Goal: Task Accomplishment & Management: Manage account settings

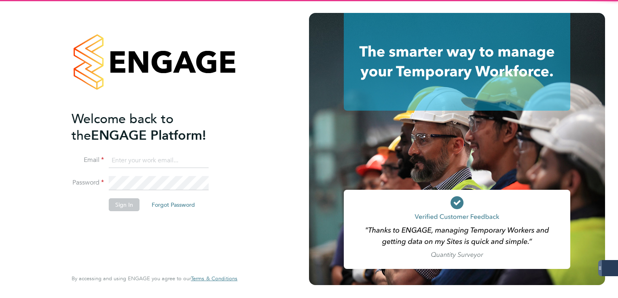
click at [148, 161] on input at bounding box center [159, 161] width 100 height 15
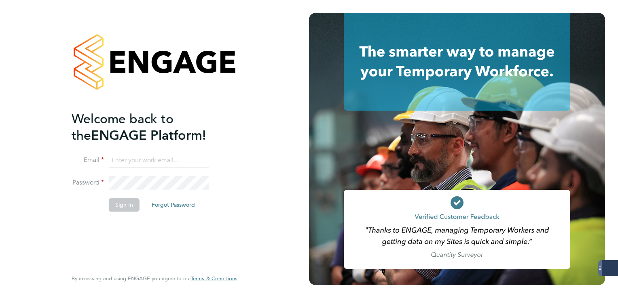
type input "lee.clayton@servicecare.org.uk"
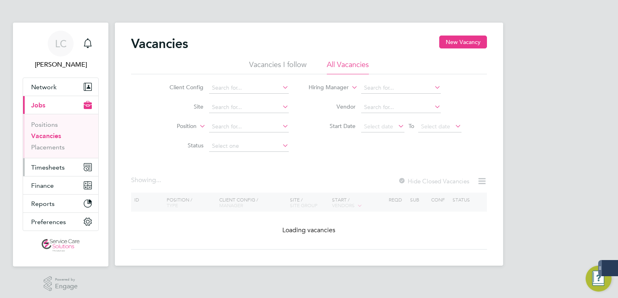
click at [55, 164] on span "Timesheets" at bounding box center [48, 168] width 34 height 8
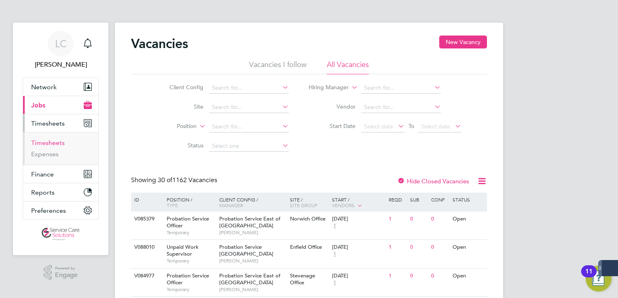
click at [55, 139] on link "Timesheets" at bounding box center [48, 143] width 34 height 8
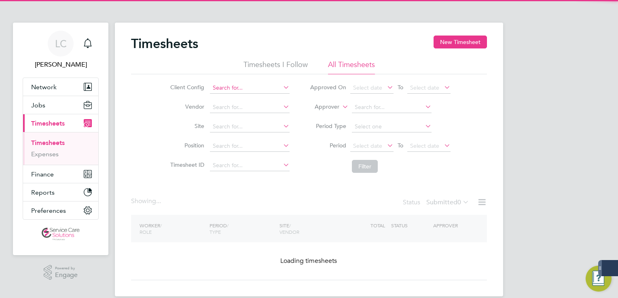
click at [230, 91] on input at bounding box center [250, 87] width 80 height 11
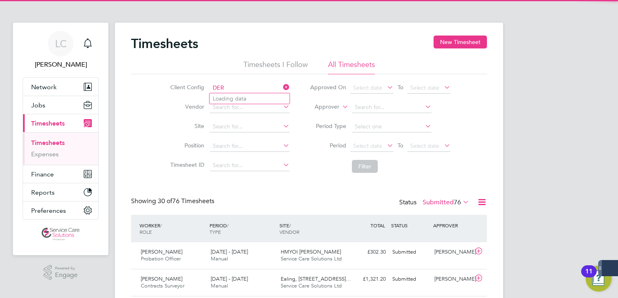
type input "DER"
click at [249, 97] on li "Loading data" at bounding box center [249, 98] width 80 height 11
click at [246, 90] on input at bounding box center [250, 87] width 80 height 11
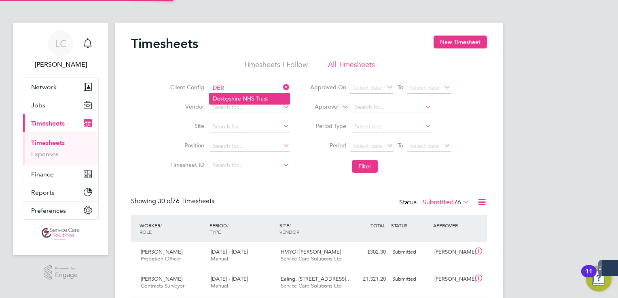
click at [241, 98] on li "Der byshire NHS Trust" at bounding box center [249, 98] width 80 height 11
type input "Derbyshire NHS Trust"
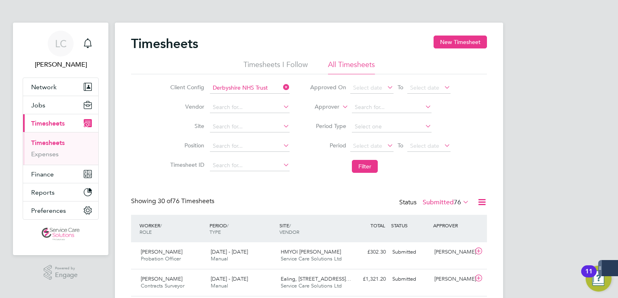
click at [375, 173] on li "Filter" at bounding box center [380, 166] width 161 height 21
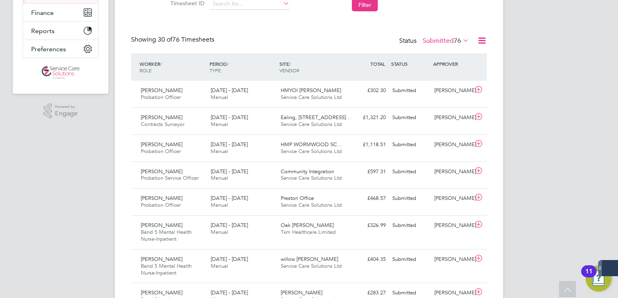
drag, startPoint x: 359, startPoint y: 9, endPoint x: 370, endPoint y: 12, distance: 11.4
click at [360, 9] on button "Filter" at bounding box center [365, 4] width 26 height 13
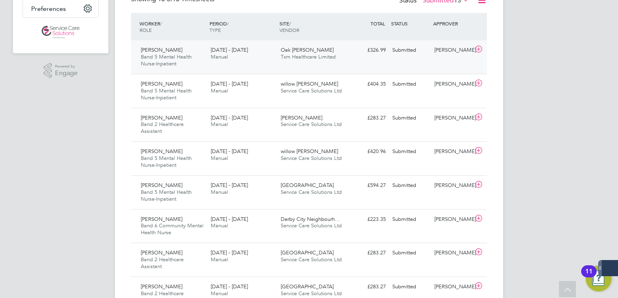
click at [433, 52] on div "[PERSON_NAME]" at bounding box center [452, 50] width 42 height 13
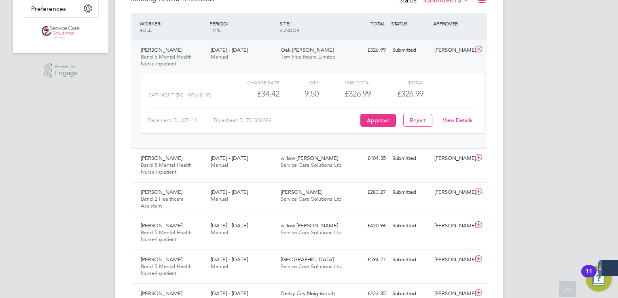
click at [458, 121] on link "View Details" at bounding box center [458, 120] width 30 height 7
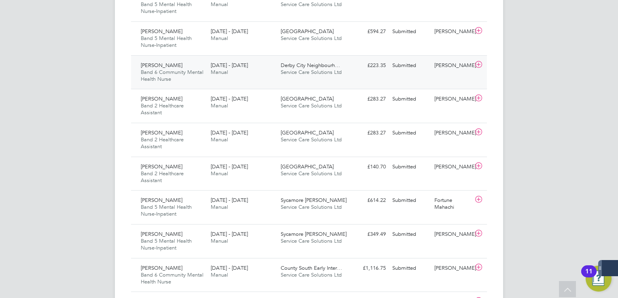
scroll to position [445, 0]
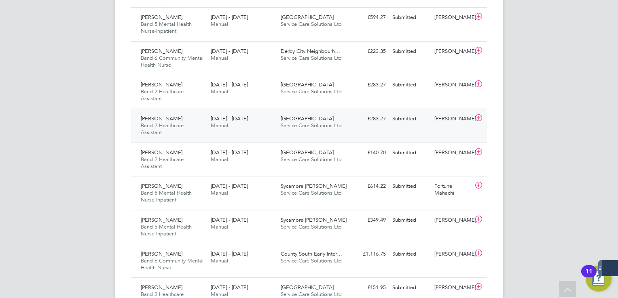
click at [347, 117] on div "Judith Nwafor Band 2 Healthcare Assistant 22 - 28 Sep 2025 22 - 28 Sep 2025 Man…" at bounding box center [309, 126] width 356 height 34
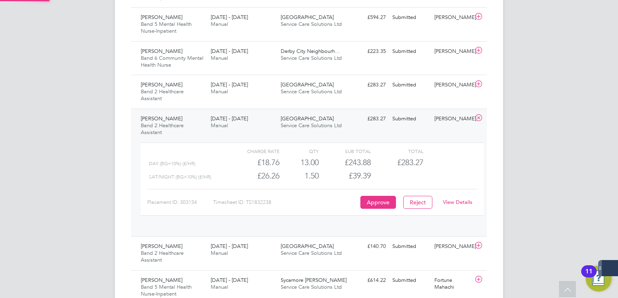
scroll to position [13, 78]
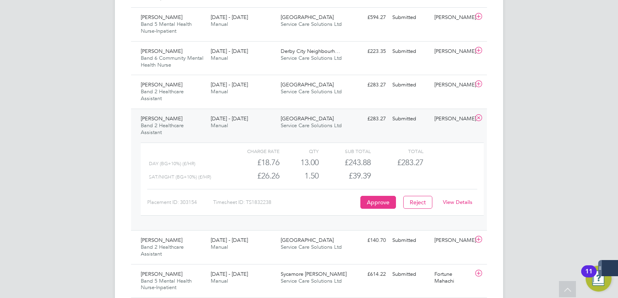
click at [461, 201] on link "View Details" at bounding box center [458, 202] width 30 height 7
click at [399, 245] on div "Submitted" at bounding box center [410, 240] width 42 height 13
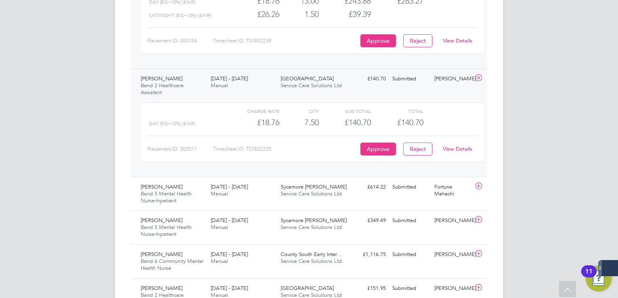
click at [456, 143] on div "View Details" at bounding box center [458, 149] width 40 height 13
click at [458, 146] on link "View Details" at bounding box center [458, 149] width 30 height 7
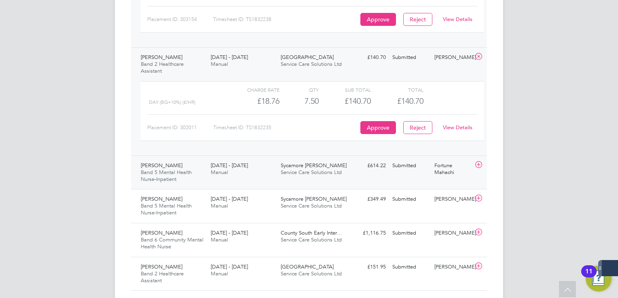
scroll to position [648, 0]
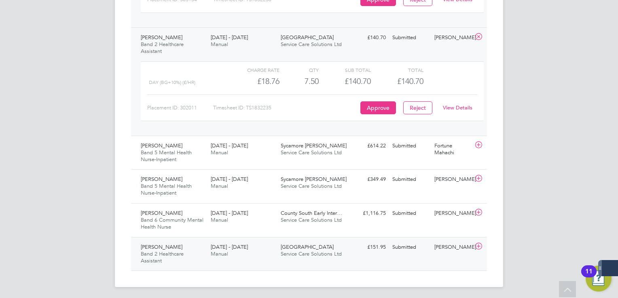
drag, startPoint x: 428, startPoint y: 252, endPoint x: 432, endPoint y: 245, distance: 7.4
click at [428, 252] on div "Hakeem Ajayi Band 2 Healthcare Assistant 22 - 28 Sep 2025 22 - 28 Sep 2025 Manu…" at bounding box center [309, 254] width 356 height 34
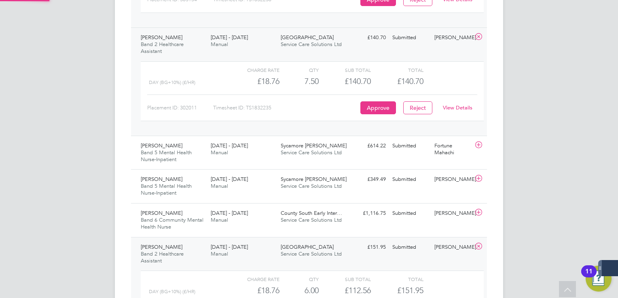
scroll to position [735, 0]
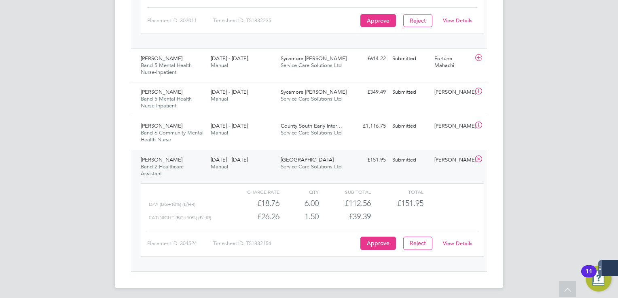
click at [459, 240] on link "View Details" at bounding box center [458, 243] width 30 height 7
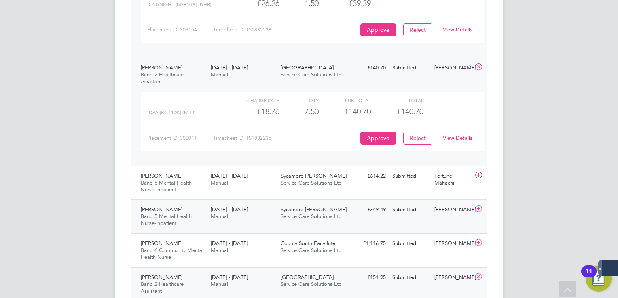
scroll to position [573, 0]
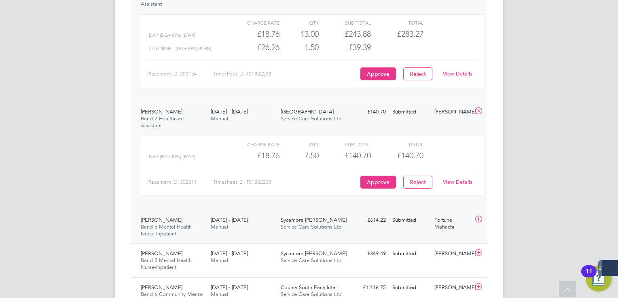
click at [353, 222] on div "£614.22 Submitted" at bounding box center [368, 220] width 42 height 13
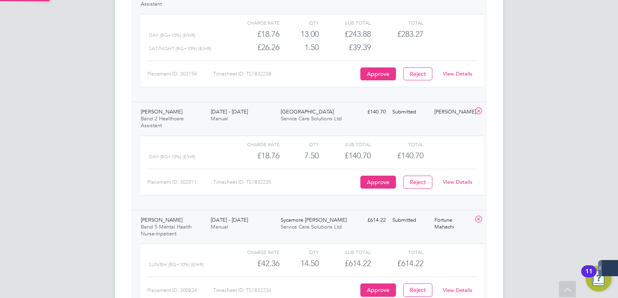
scroll to position [13, 78]
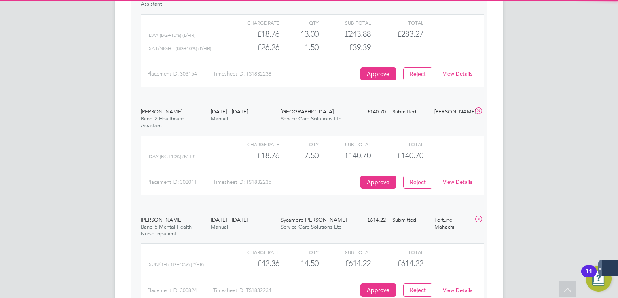
click at [456, 284] on div "View Details" at bounding box center [458, 290] width 40 height 13
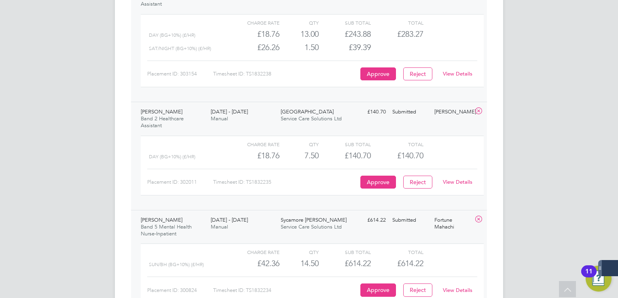
click at [456, 287] on link "View Details" at bounding box center [458, 290] width 30 height 7
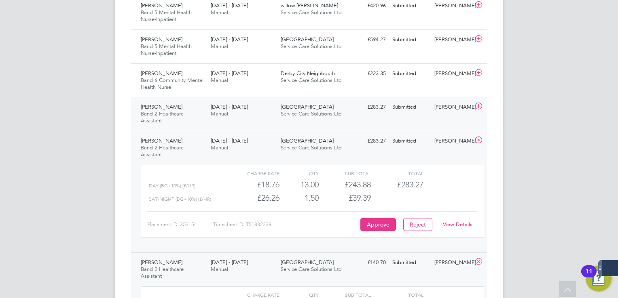
scroll to position [445, 0]
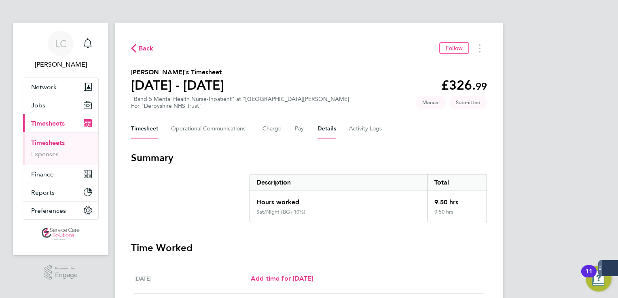
click at [324, 130] on button "Details" at bounding box center [326, 128] width 19 height 19
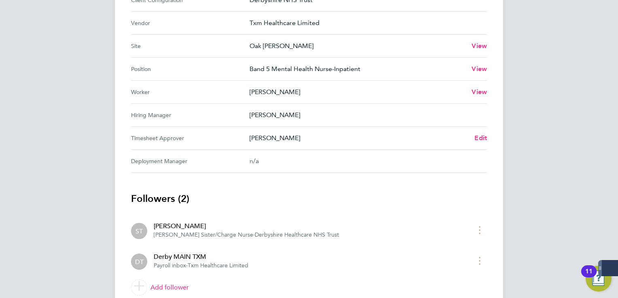
scroll to position [351, 0]
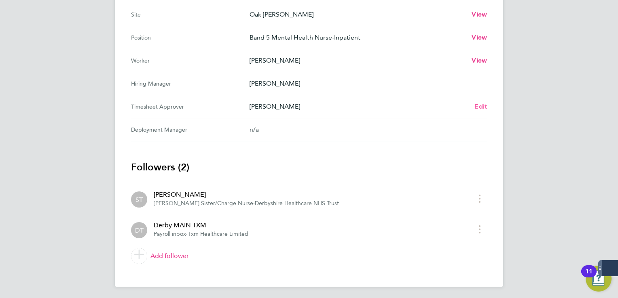
click at [480, 106] on span "Edit" at bounding box center [480, 107] width 13 height 8
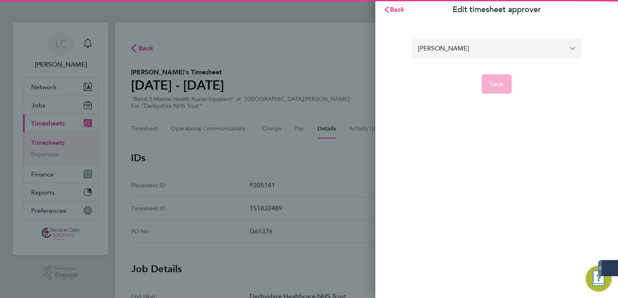
click at [478, 48] on input "Sharon Trott" at bounding box center [497, 48] width 170 height 19
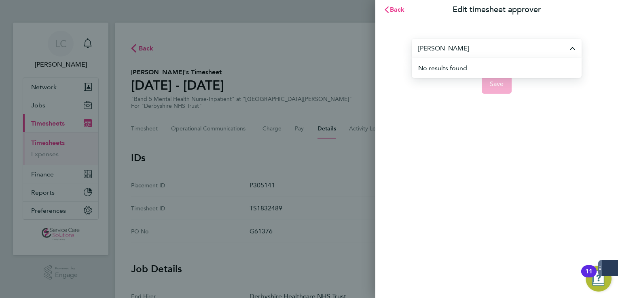
type input "ANDREW JO"
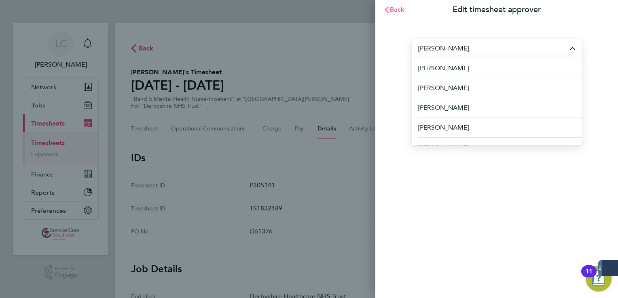
click at [393, 9] on span "Back" at bounding box center [397, 10] width 15 height 8
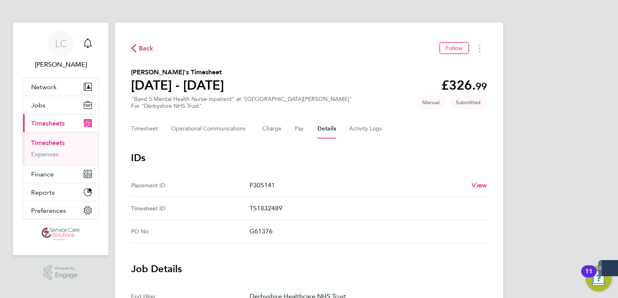
click at [328, 79] on section "Eunick Chipaka's Timesheet 22 - 28 Sept 2025 £326. 99 "Band 5 Mental Health Nur…" at bounding box center [309, 89] width 356 height 42
click at [57, 142] on link "Timesheets" at bounding box center [48, 143] width 34 height 8
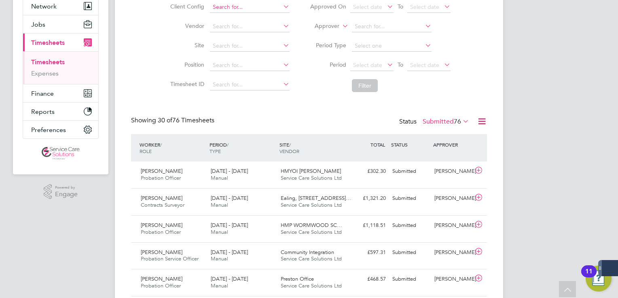
click at [233, 8] on input at bounding box center [250, 7] width 80 height 11
click at [249, 18] on li "Der byshire NHS Trust" at bounding box center [249, 18] width 80 height 11
type input "Derbyshire NHS Trust"
click at [367, 89] on button "Filter" at bounding box center [365, 85] width 26 height 13
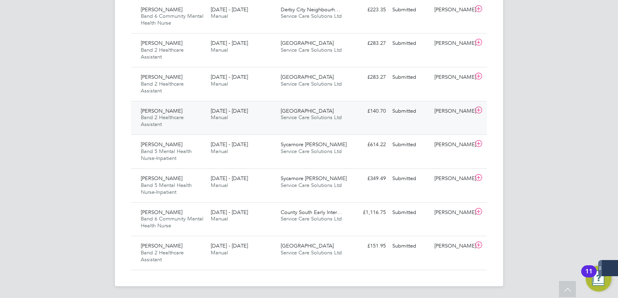
click at [428, 117] on div "Erin Brough Band 2 Healthcare Assistant 22 - 28 Sep 2025 22 - 28 Sep 2025 Manua…" at bounding box center [309, 118] width 356 height 34
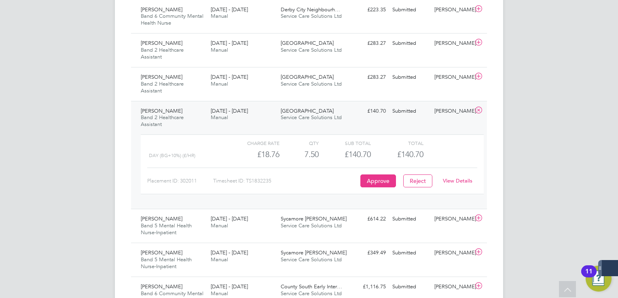
click at [455, 184] on div "View Details" at bounding box center [458, 181] width 40 height 13
click at [455, 179] on link "View Details" at bounding box center [458, 181] width 30 height 7
click at [421, 89] on div "Judith Nwafor Band 2 Healthcare Assistant 22 - 28 Sep 2025 22 - 28 Sep 2025 Man…" at bounding box center [309, 84] width 356 height 34
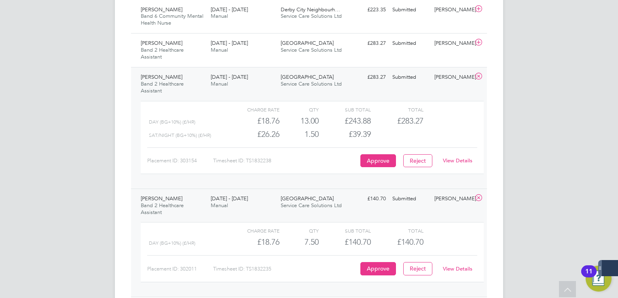
click at [456, 159] on link "View Details" at bounding box center [458, 160] width 30 height 7
click at [429, 49] on div "Submitted" at bounding box center [410, 43] width 42 height 13
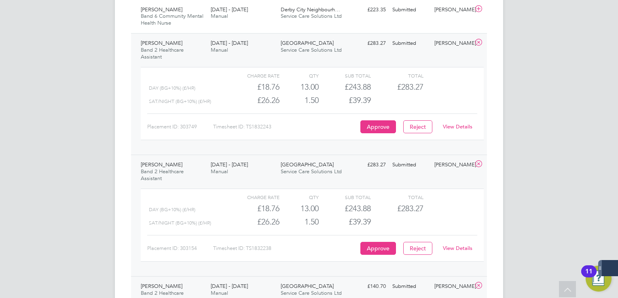
click at [450, 127] on link "View Details" at bounding box center [458, 126] width 30 height 7
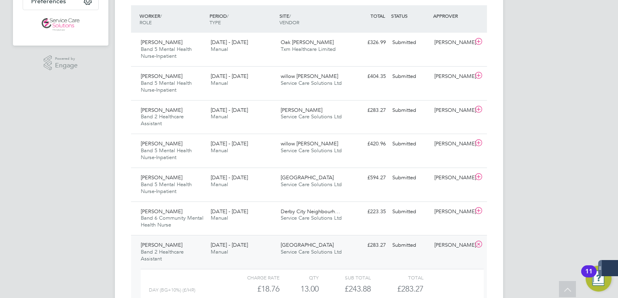
click at [563, 134] on div "LC Lee Clayton Notifications Applications: Network Team Members Businesses Site…" at bounding box center [309, 271] width 618 height 962
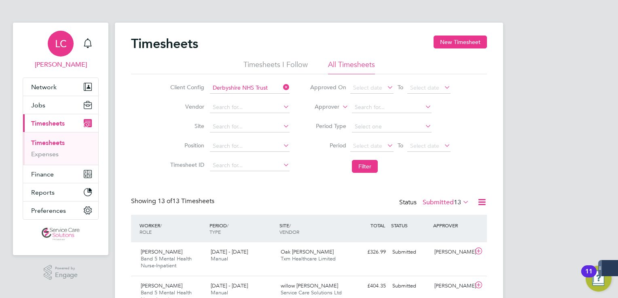
click at [68, 38] on div "LC" at bounding box center [61, 44] width 26 height 26
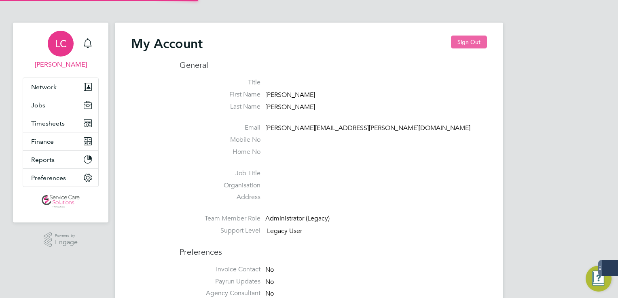
click at [456, 42] on button "Sign Out" at bounding box center [469, 42] width 36 height 13
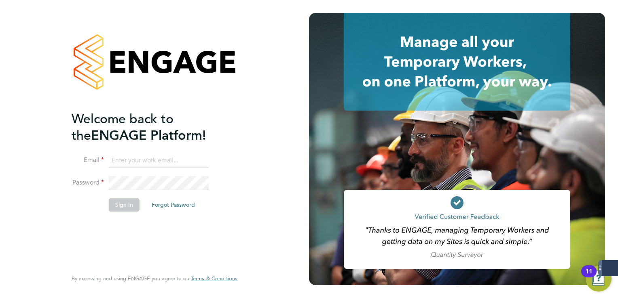
click at [159, 163] on input at bounding box center [159, 161] width 100 height 15
type input "derbynhsadmin1@servicecare.org.uk"
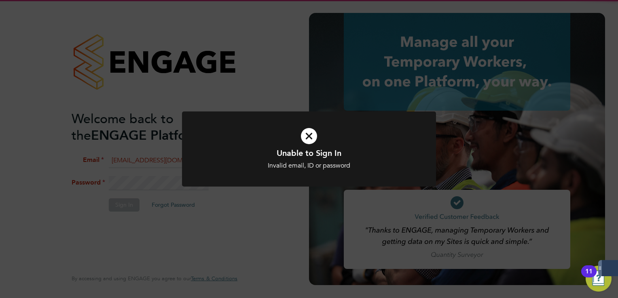
click at [194, 122] on div at bounding box center [309, 150] width 254 height 76
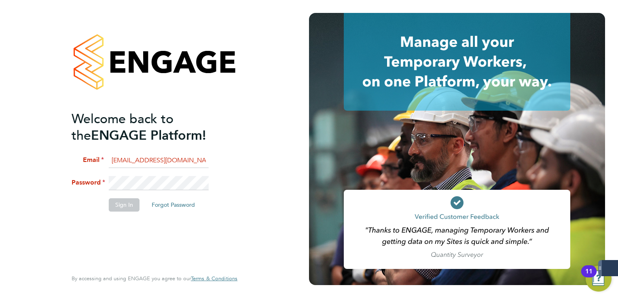
click at [60, 186] on div "Welcome back to the ENGAGE Platform! Email derbynhsadmin1@servicecare.org.uk Pa…" at bounding box center [154, 149] width 198 height 298
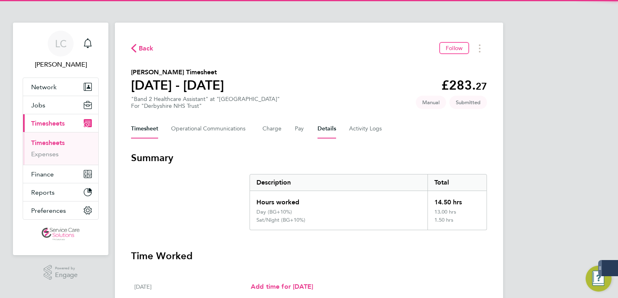
click at [328, 129] on button "Details" at bounding box center [326, 128] width 19 height 19
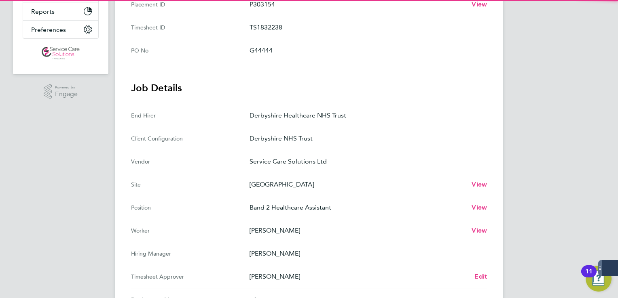
scroll to position [243, 0]
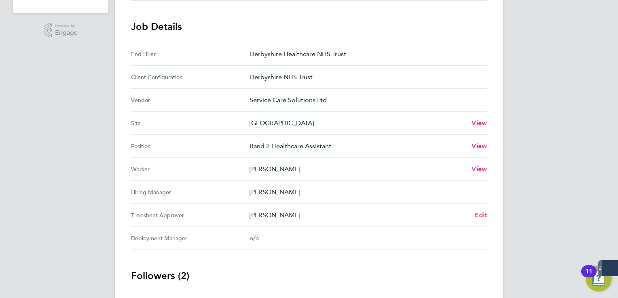
click at [478, 216] on span "Edit" at bounding box center [480, 215] width 13 height 8
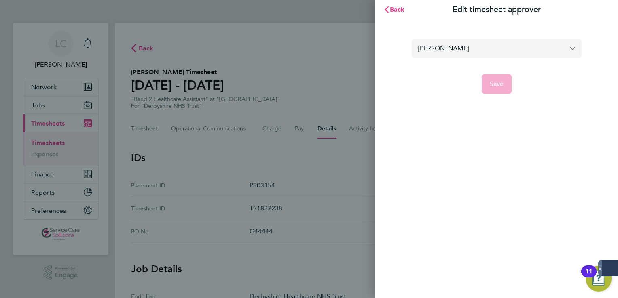
click at [452, 50] on input "Ellie Sillis" at bounding box center [497, 48] width 170 height 19
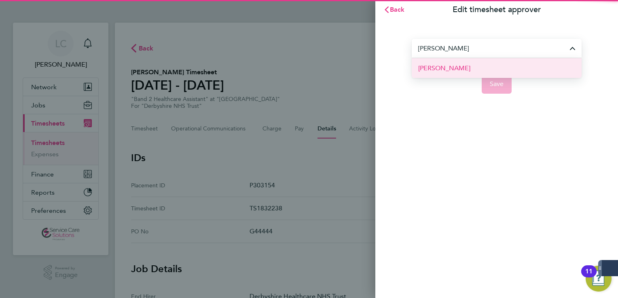
click at [472, 70] on li "[PERSON_NAME]" at bounding box center [497, 68] width 170 height 20
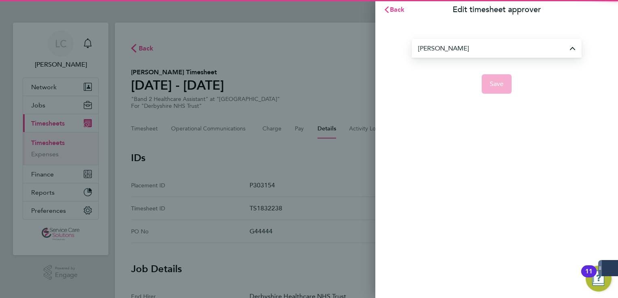
type input "[PERSON_NAME]"
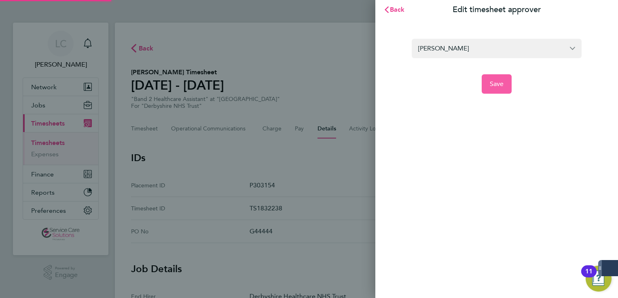
click at [497, 90] on button "Save" at bounding box center [497, 83] width 30 height 19
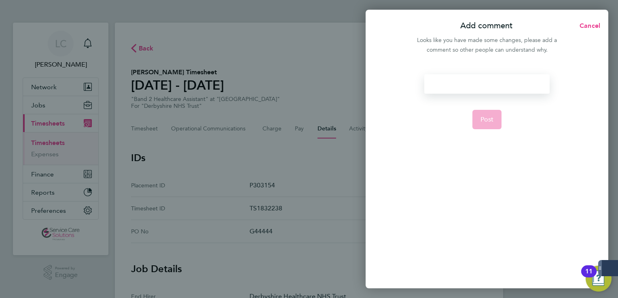
click at [474, 85] on div at bounding box center [486, 83] width 125 height 19
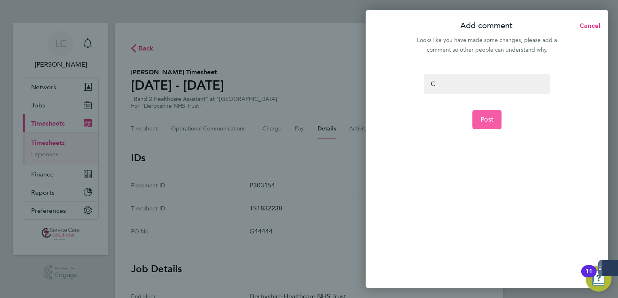
click at [492, 129] on button "Post" at bounding box center [487, 119] width 30 height 19
click at [493, 121] on app-form-button "Post" at bounding box center [487, 119] width 30 height 19
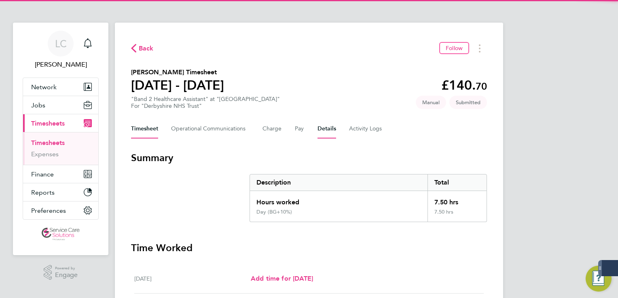
click at [323, 135] on button "Details" at bounding box center [326, 128] width 19 height 19
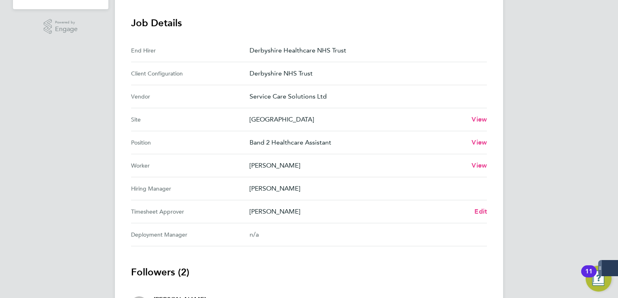
scroll to position [323, 0]
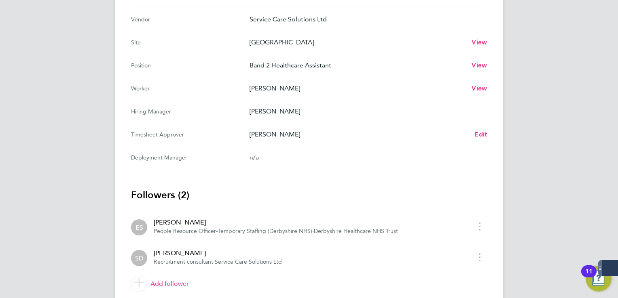
click at [482, 128] on Approver "Timesheet Approver Ellie Sillis Edit" at bounding box center [309, 134] width 356 height 23
click at [478, 134] on span "Edit" at bounding box center [480, 135] width 13 height 8
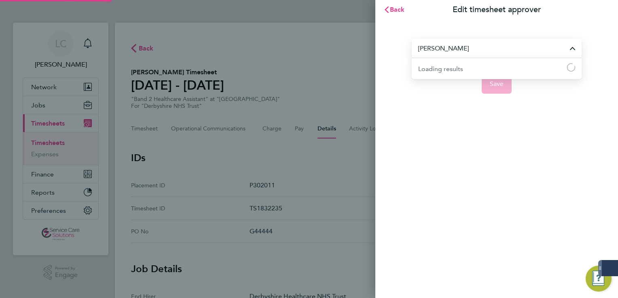
click at [481, 48] on input "Ellie Sillis" at bounding box center [497, 48] width 170 height 19
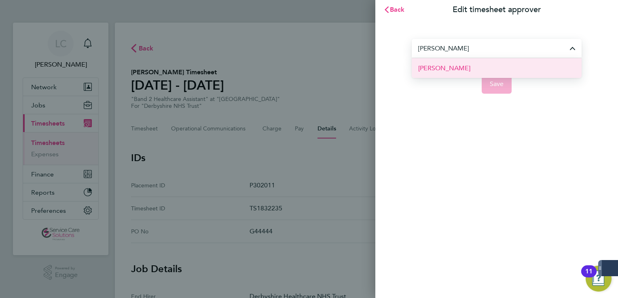
click at [455, 73] on span "[PERSON_NAME]" at bounding box center [444, 68] width 52 height 10
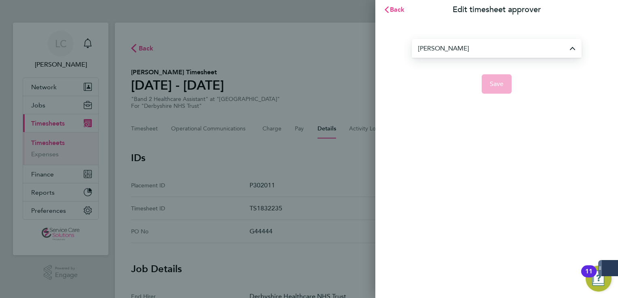
type input "[PERSON_NAME]"
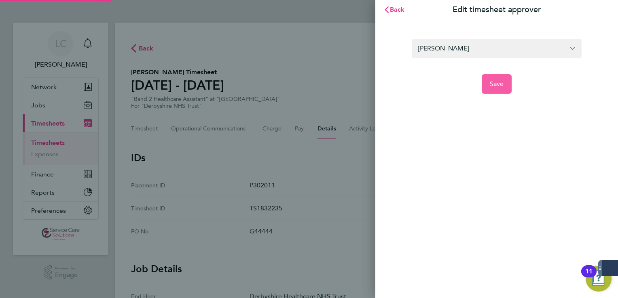
click at [503, 85] on span "Save" at bounding box center [497, 84] width 14 height 8
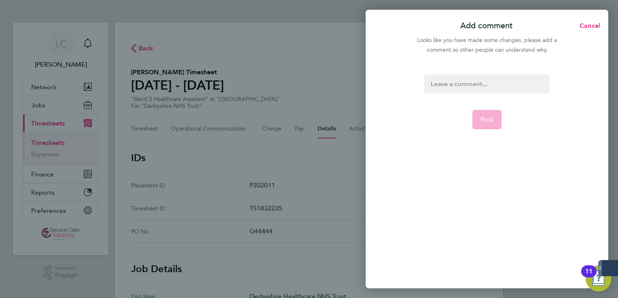
click at [464, 85] on div at bounding box center [486, 83] width 125 height 19
click at [464, 84] on div at bounding box center [486, 83] width 125 height 19
click at [497, 116] on button "Post" at bounding box center [487, 119] width 30 height 19
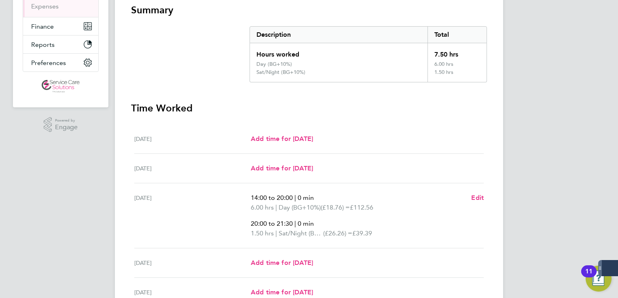
scroll to position [44, 0]
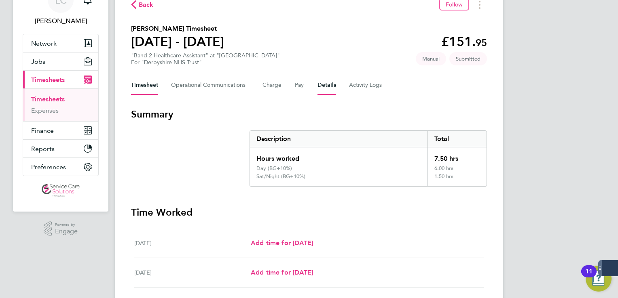
click at [328, 86] on button "Details" at bounding box center [326, 85] width 19 height 19
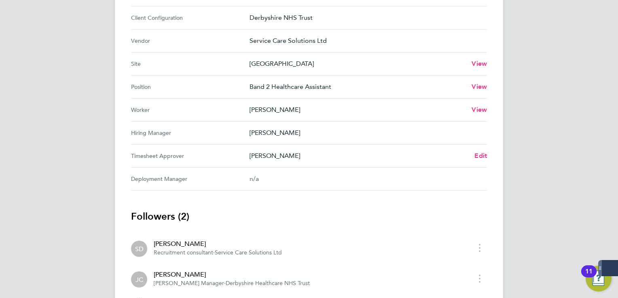
scroll to position [351, 0]
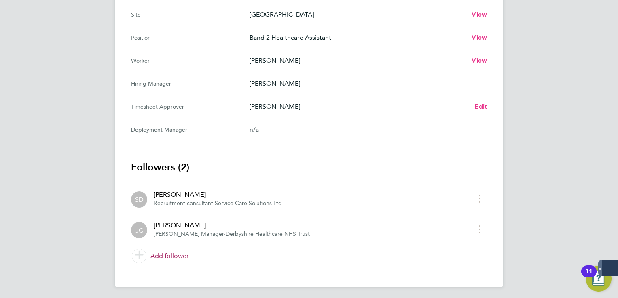
click at [163, 255] on link "Add follower" at bounding box center [309, 256] width 356 height 23
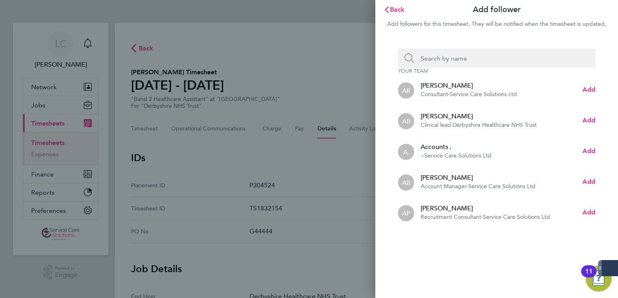
click at [431, 66] on input "Search team member by name:" at bounding box center [499, 58] width 171 height 19
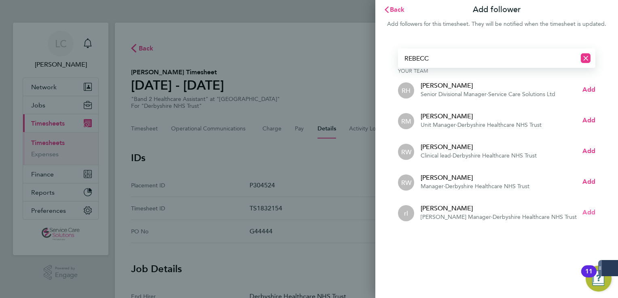
type input "REBECC"
click at [587, 213] on span "Add" at bounding box center [588, 213] width 13 height 8
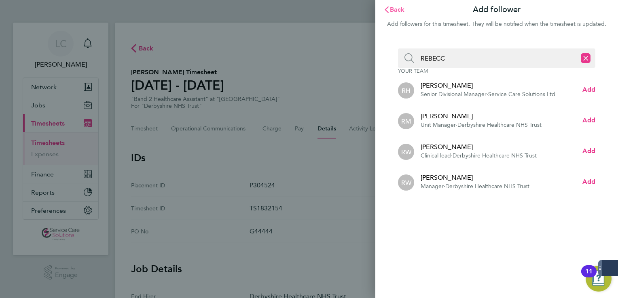
click at [392, 10] on span "Back" at bounding box center [397, 10] width 15 height 8
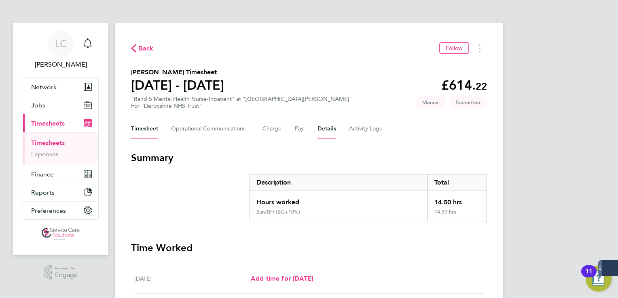
click at [317, 128] on button "Details" at bounding box center [326, 128] width 19 height 19
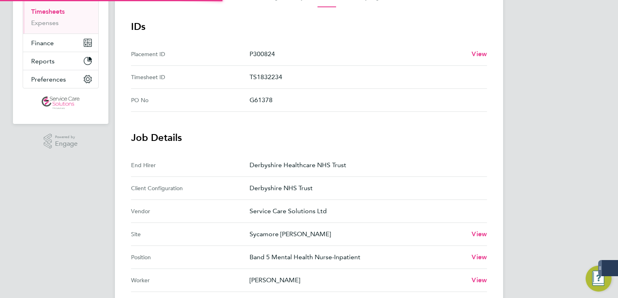
scroll to position [243, 0]
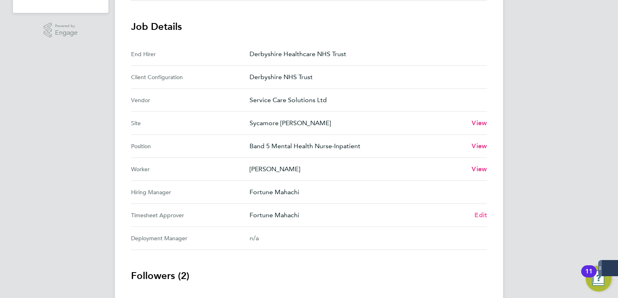
click at [483, 215] on span "Edit" at bounding box center [480, 215] width 13 height 8
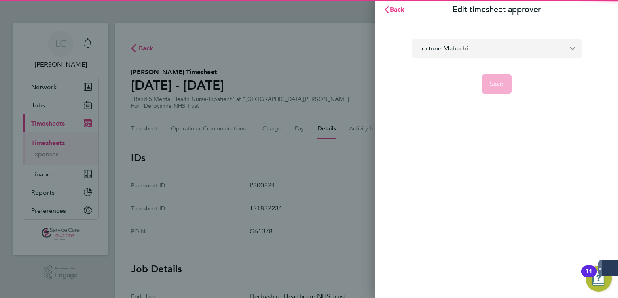
click at [474, 48] on input "Fortune Mahachi" at bounding box center [497, 48] width 170 height 19
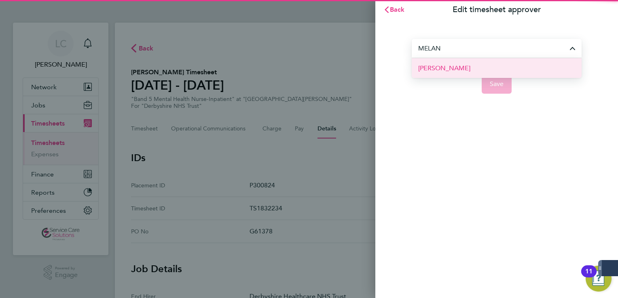
click at [464, 66] on li "Melanie Davies" at bounding box center [497, 68] width 170 height 20
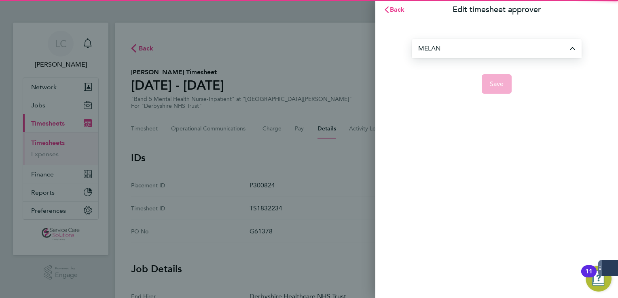
type input "Melanie Davies"
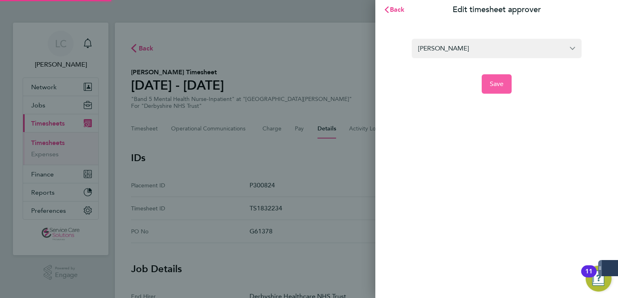
click at [494, 87] on span "Save" at bounding box center [497, 84] width 14 height 8
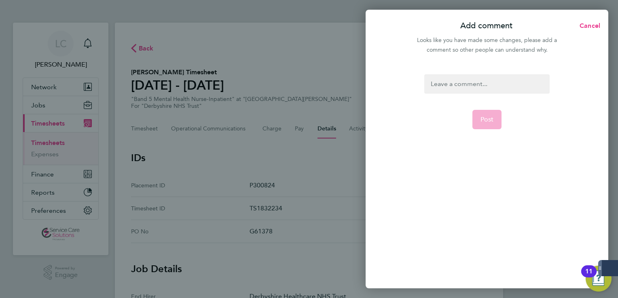
click at [484, 87] on div at bounding box center [486, 83] width 125 height 19
click at [478, 80] on div at bounding box center [486, 83] width 125 height 19
click at [487, 121] on app-form-button "Post" at bounding box center [487, 119] width 30 height 19
click at [487, 120] on span "Post" at bounding box center [486, 120] width 13 height 8
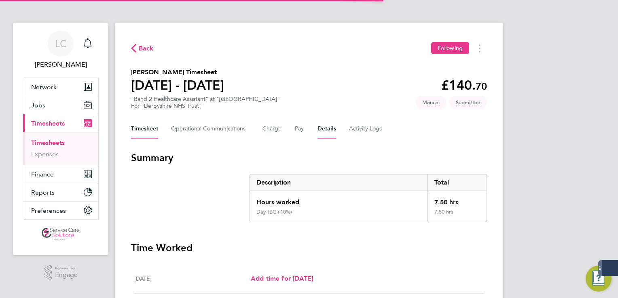
click at [327, 132] on button "Details" at bounding box center [326, 128] width 19 height 19
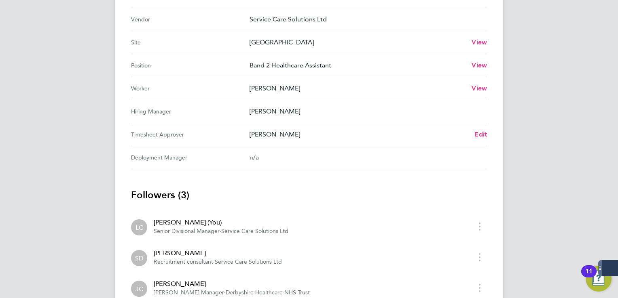
scroll to position [382, 0]
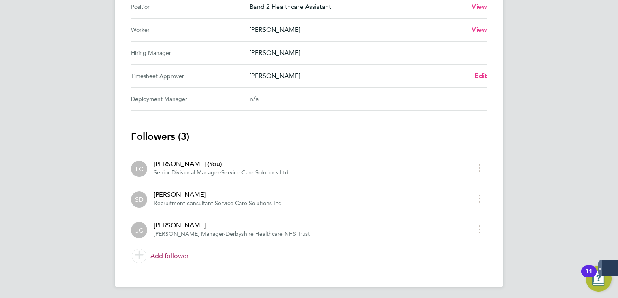
click at [178, 253] on link "Add follower" at bounding box center [309, 256] width 356 height 23
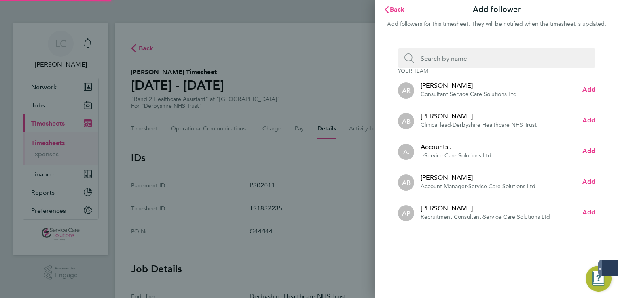
click at [501, 57] on input "Search team member by name:" at bounding box center [499, 58] width 171 height 19
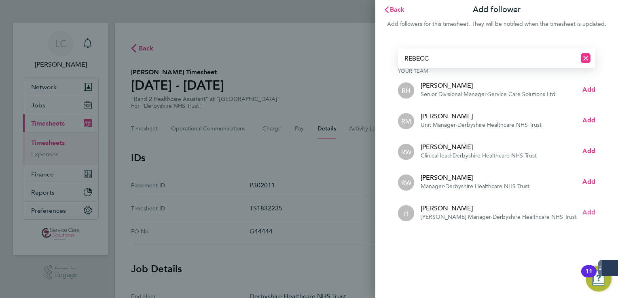
type input "REBECC"
click at [591, 213] on span "Add" at bounding box center [588, 213] width 13 height 8
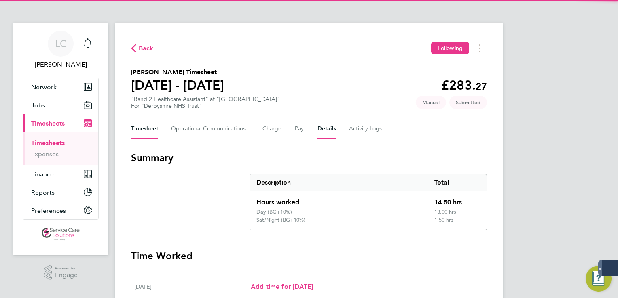
click at [330, 129] on button "Details" at bounding box center [326, 128] width 19 height 19
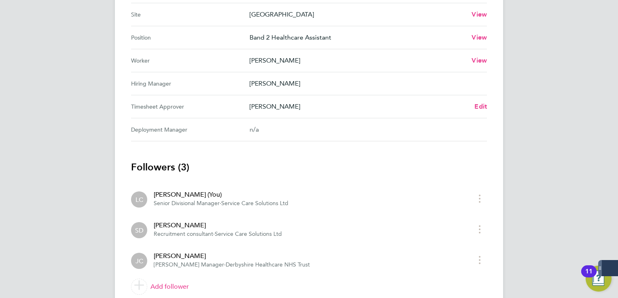
scroll to position [382, 0]
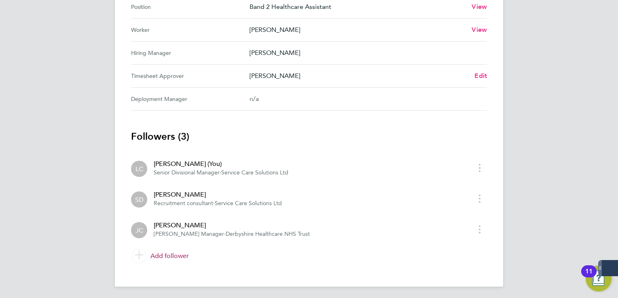
click at [185, 251] on link "Add follower" at bounding box center [309, 256] width 356 height 23
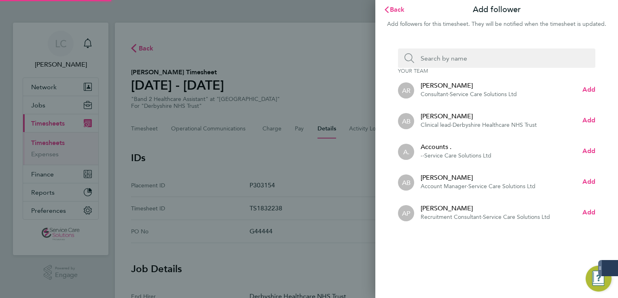
click at [478, 53] on input "Search team member by name:" at bounding box center [499, 58] width 171 height 19
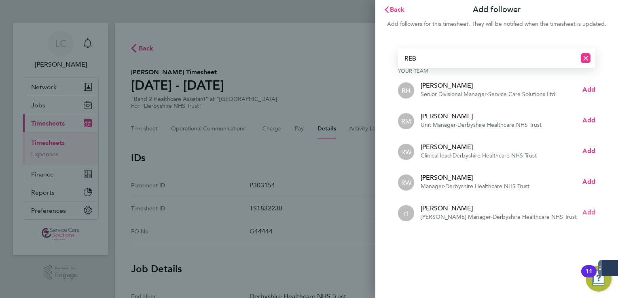
type input "REB"
click at [593, 213] on span "Add" at bounding box center [588, 213] width 13 height 8
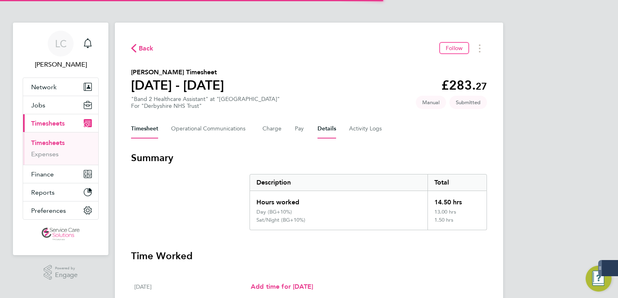
click at [323, 128] on button "Details" at bounding box center [326, 128] width 19 height 19
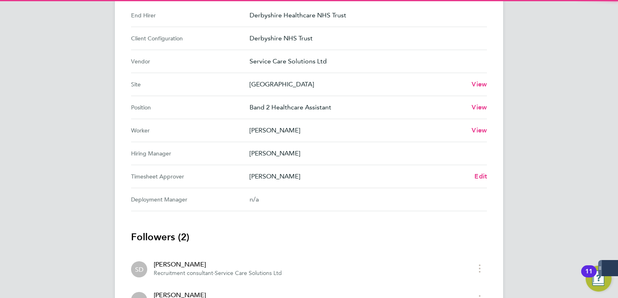
scroll to position [351, 0]
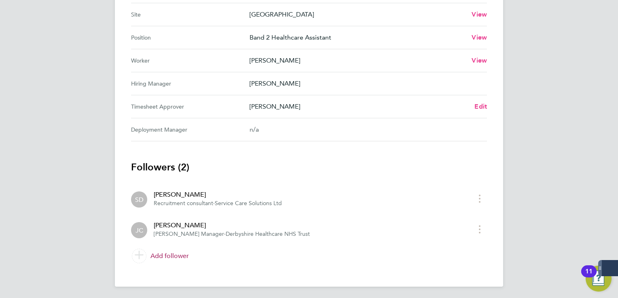
click at [184, 256] on link "Add follower" at bounding box center [309, 256] width 356 height 23
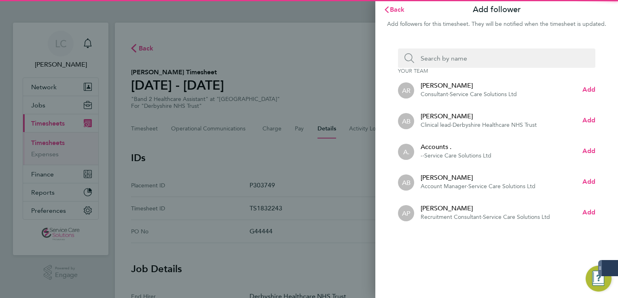
click at [505, 57] on input "Search team member by name:" at bounding box center [499, 58] width 171 height 19
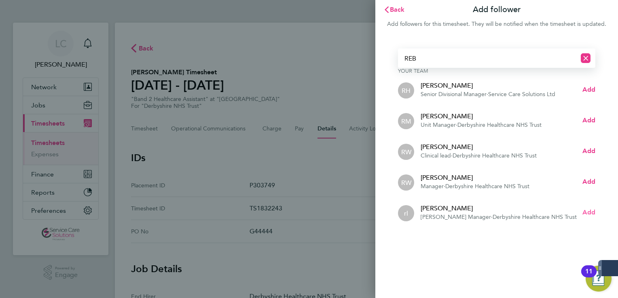
type input "REB"
drag, startPoint x: 591, startPoint y: 211, endPoint x: 578, endPoint y: 180, distance: 33.0
click at [591, 211] on span "Add" at bounding box center [588, 213] width 13 height 8
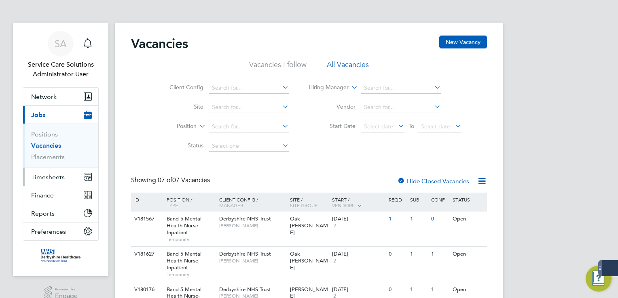
click at [49, 175] on span "Timesheets" at bounding box center [48, 177] width 34 height 8
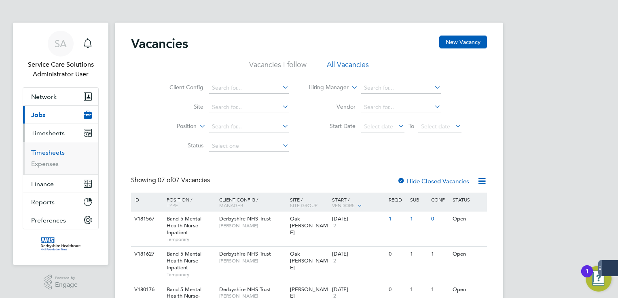
click at [54, 156] on link "Timesheets" at bounding box center [48, 153] width 34 height 8
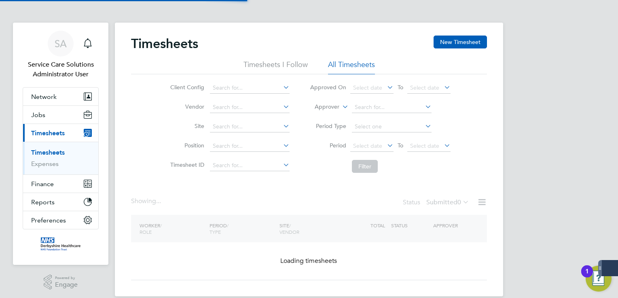
click at [54, 153] on link "Timesheets" at bounding box center [48, 153] width 34 height 8
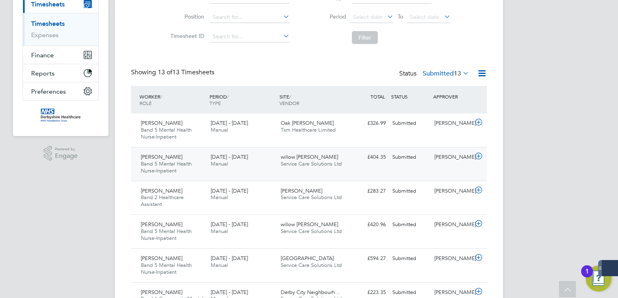
click at [378, 159] on div "£404.35 Submitted" at bounding box center [368, 157] width 42 height 13
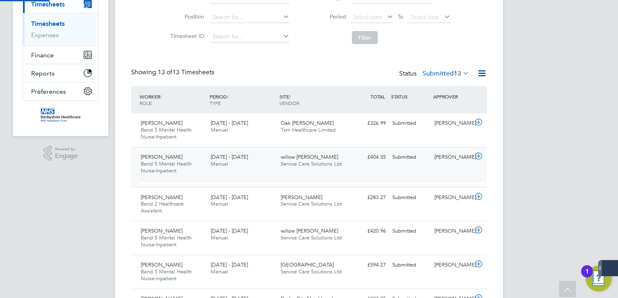
scroll to position [13, 78]
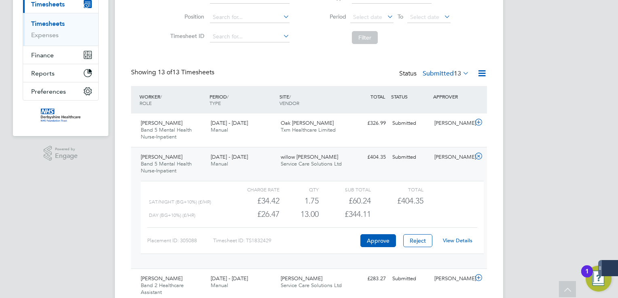
click at [461, 239] on link "View Details" at bounding box center [458, 240] width 30 height 7
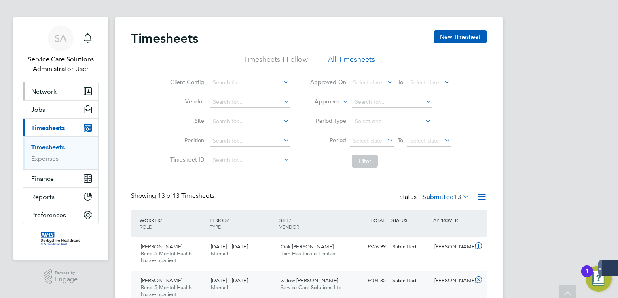
scroll to position [0, 0]
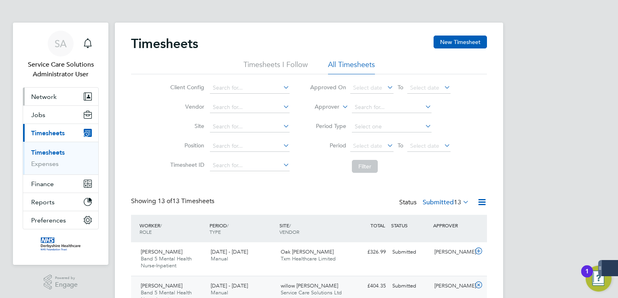
click at [45, 101] on button "Network" at bounding box center [60, 97] width 75 height 18
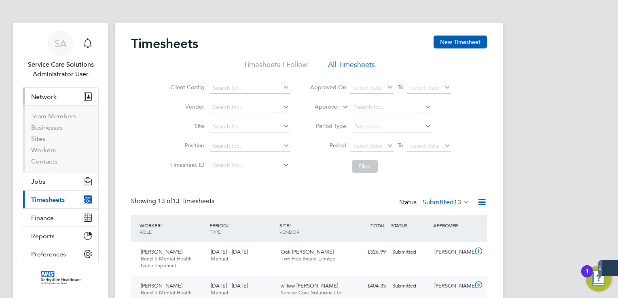
click at [50, 106] on ul "Team Members Businesses Sites Workers Contacts" at bounding box center [60, 139] width 75 height 67
click at [51, 115] on link "Team Members" at bounding box center [53, 116] width 45 height 8
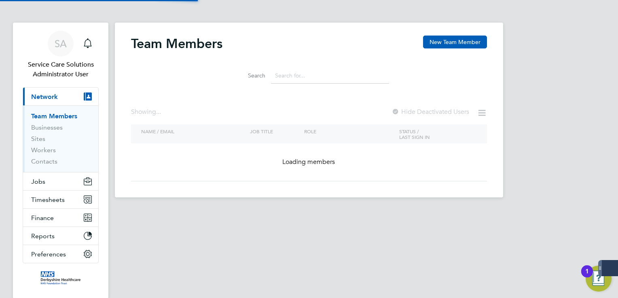
click at [303, 69] on input at bounding box center [330, 76] width 118 height 16
click at [302, 78] on input at bounding box center [330, 76] width 118 height 16
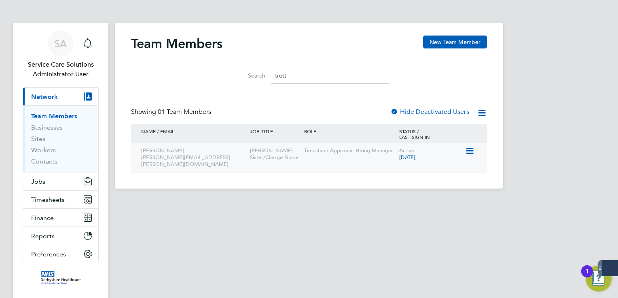
type input "trott"
drag, startPoint x: 193, startPoint y: 159, endPoint x: 141, endPoint y: 158, distance: 52.6
click at [141, 158] on div "Sharon Trott sharon.trott@nhs.net" at bounding box center [193, 158] width 109 height 29
copy div "sharon.trott@nhs.net"
click at [52, 195] on button "Timesheets" at bounding box center [60, 200] width 75 height 18
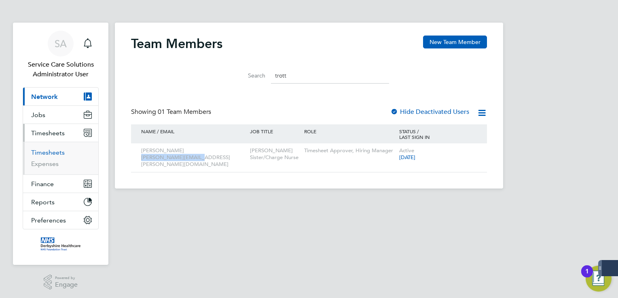
click at [55, 152] on link "Timesheets" at bounding box center [48, 153] width 34 height 8
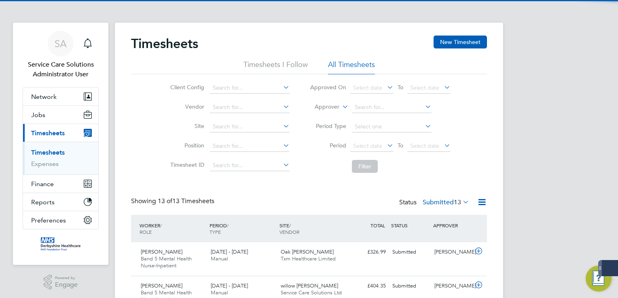
scroll to position [27, 70]
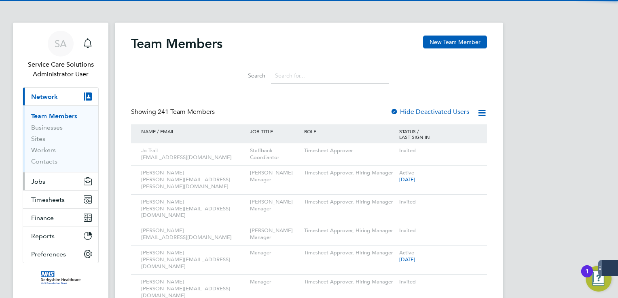
click at [58, 185] on button "Jobs" at bounding box center [60, 182] width 75 height 18
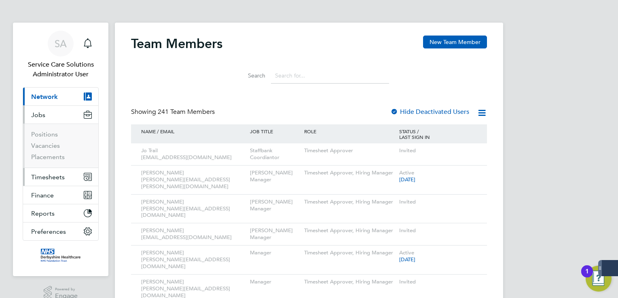
click at [50, 173] on span "Timesheets" at bounding box center [48, 177] width 34 height 8
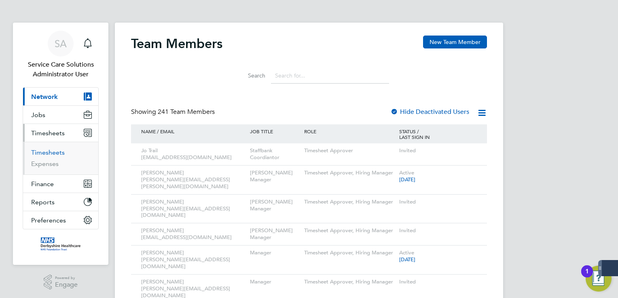
click at [58, 153] on link "Timesheets" at bounding box center [48, 153] width 34 height 8
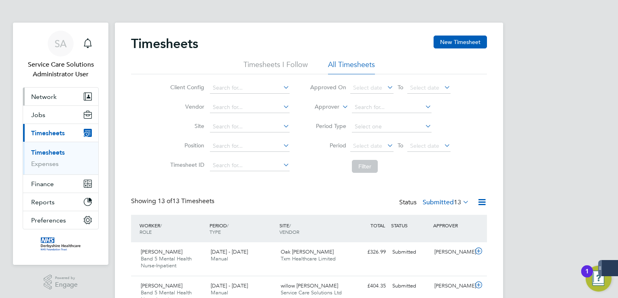
click at [50, 93] on span "Network" at bounding box center [43, 97] width 25 height 8
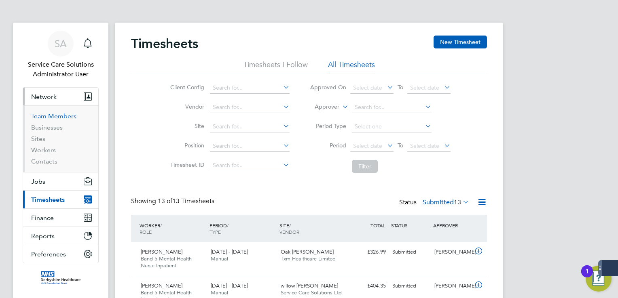
drag, startPoint x: 61, startPoint y: 114, endPoint x: 66, endPoint y: 114, distance: 4.4
click at [61, 114] on link "Team Members" at bounding box center [53, 116] width 45 height 8
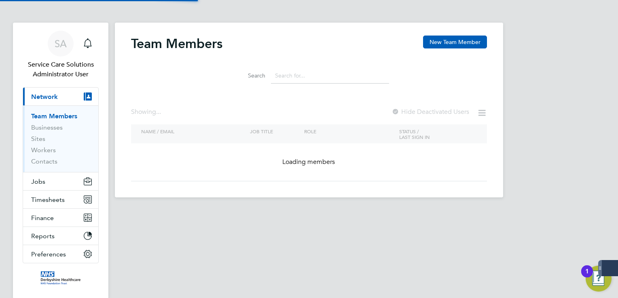
click at [296, 78] on input at bounding box center [330, 76] width 118 height 16
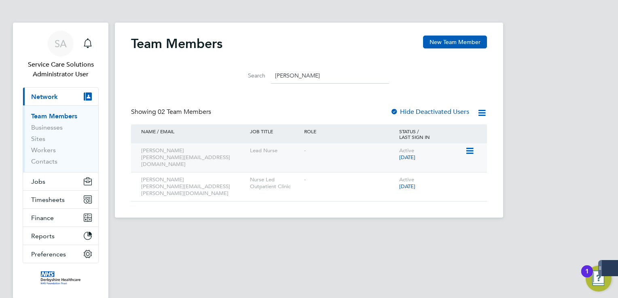
type input "john"
click at [469, 153] on icon at bounding box center [469, 151] width 8 height 10
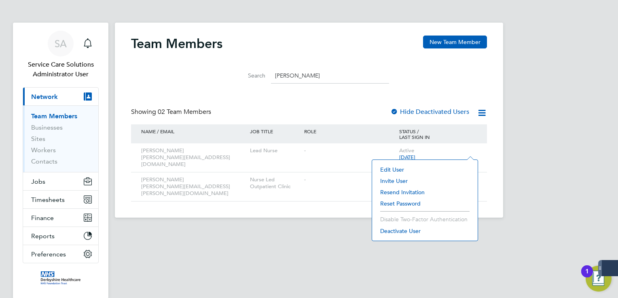
click at [413, 190] on li "Resend Invitation" at bounding box center [424, 192] width 97 height 11
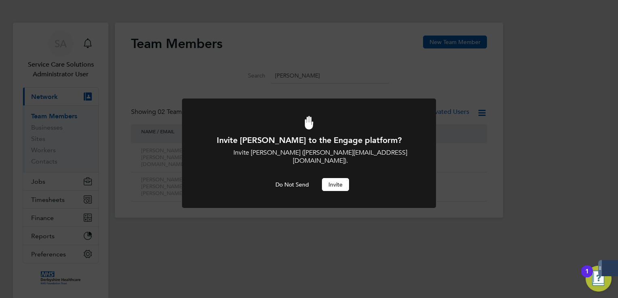
click at [336, 178] on button "Invite" at bounding box center [335, 184] width 27 height 13
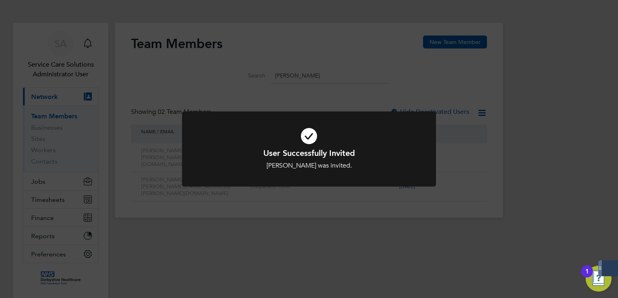
click at [185, 59] on div "User Successfully Invited Sara Johnson was invited. Cancel Okay" at bounding box center [309, 149] width 618 height 298
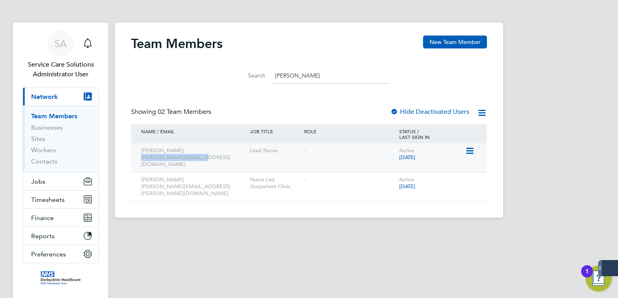
drag, startPoint x: 204, startPoint y: 157, endPoint x: 142, endPoint y: 161, distance: 62.4
click at [142, 161] on div "Sara Johnson sara.johnson5@nhs.net" at bounding box center [193, 158] width 109 height 29
copy div "sara.johnson5@nhs.net"
click at [44, 197] on span "Timesheets" at bounding box center [48, 200] width 34 height 8
click at [55, 199] on span "Timesheets" at bounding box center [48, 200] width 34 height 8
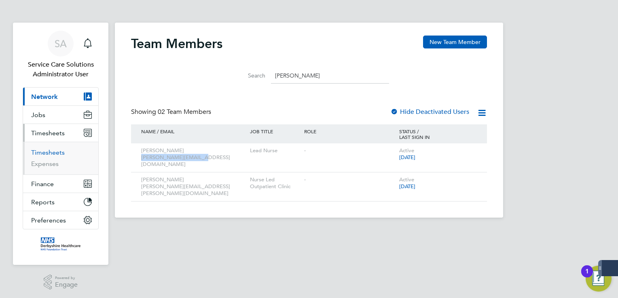
click at [56, 153] on link "Timesheets" at bounding box center [48, 153] width 34 height 8
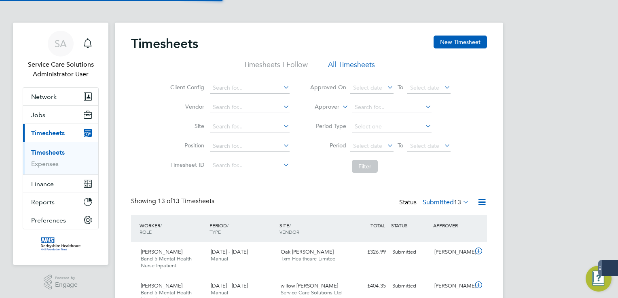
scroll to position [27, 70]
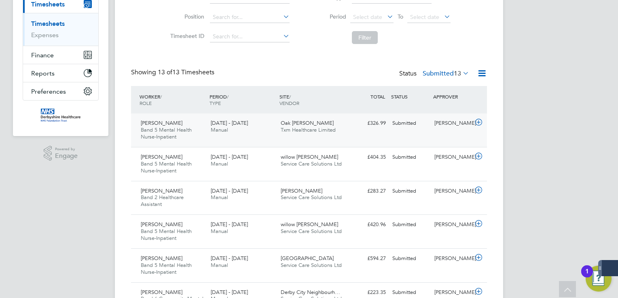
click at [338, 132] on div "Oak Ward Txm Healthcare Limited" at bounding box center [312, 127] width 70 height 20
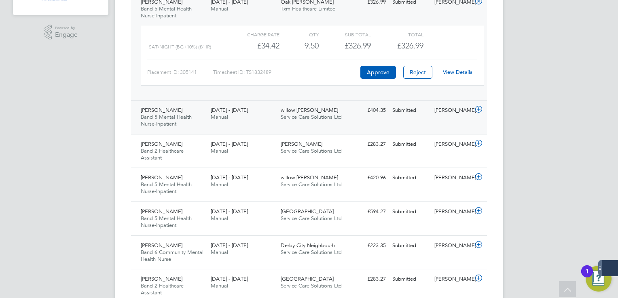
click at [336, 125] on div "Joyce Sibanda Band 5 Mental Health Nurse-Inpatient 22 - 28 Sep 2025 22 - 28 Sep…" at bounding box center [309, 117] width 356 height 34
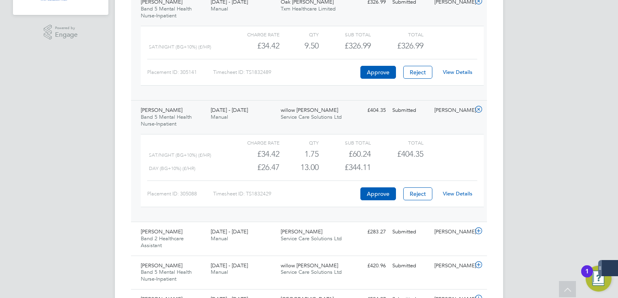
click at [450, 72] on link "View Details" at bounding box center [458, 72] width 30 height 7
click at [384, 70] on button "Approve" at bounding box center [378, 72] width 36 height 13
click at [386, 196] on button "Approve" at bounding box center [378, 194] width 36 height 13
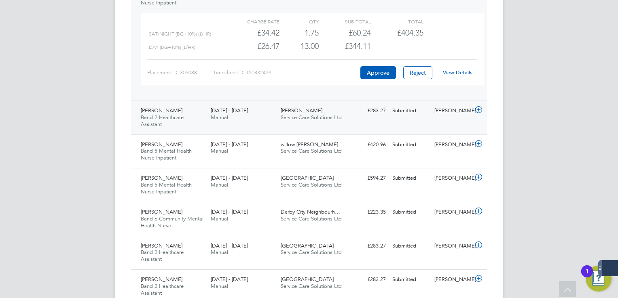
click at [394, 122] on div "Yewande Olatunde Band 2 Healthcare Assistant 22 - 28 Sep 2025 22 - 28 Sep 2025 …" at bounding box center [309, 118] width 356 height 34
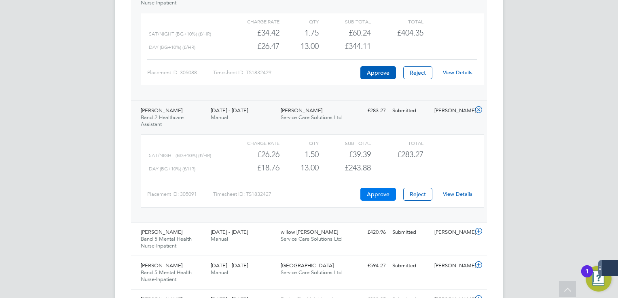
click at [375, 194] on button "Approve" at bounding box center [378, 194] width 36 height 13
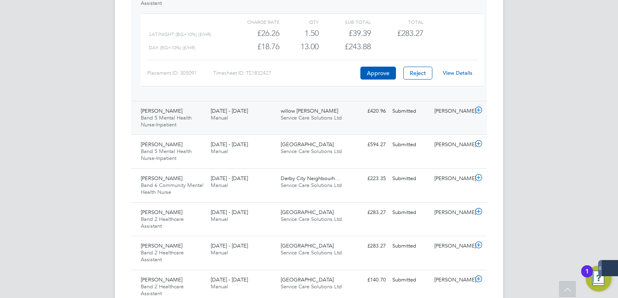
click at [394, 122] on div "Frank Obeng Band 5 Mental Health Nurse-Inpatient 22 - 28 Sep 2025 22 - 28 Sep 2…" at bounding box center [309, 118] width 356 height 34
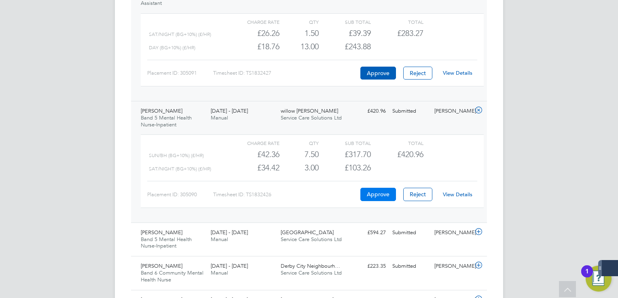
click at [381, 193] on button "Approve" at bounding box center [378, 194] width 36 height 13
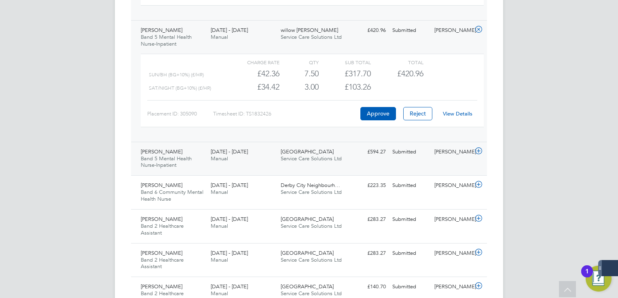
click at [406, 163] on div "Paul Broad Band 5 Mental Health Nurse-Inpatient 22 - 28 Sep 2025 22 - 28 Sep 20…" at bounding box center [309, 159] width 356 height 34
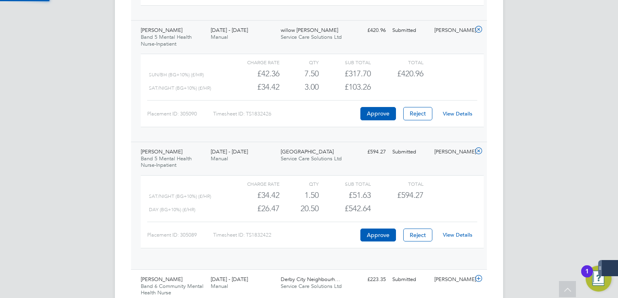
scroll to position [13, 78]
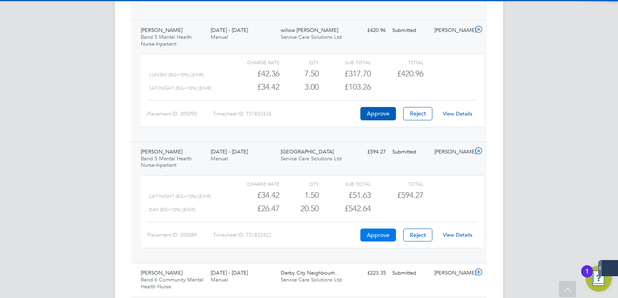
click at [380, 239] on button "Approve" at bounding box center [378, 235] width 36 height 13
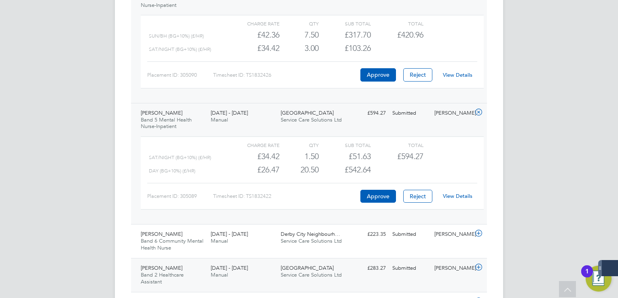
scroll to position [776, 0]
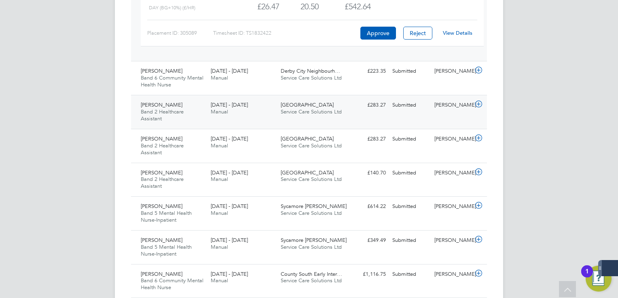
click at [398, 106] on div "Submitted" at bounding box center [410, 105] width 42 height 13
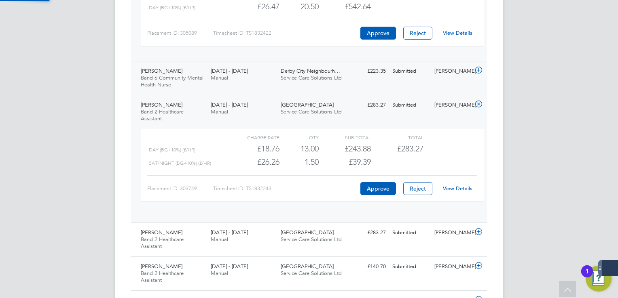
scroll to position [13, 78]
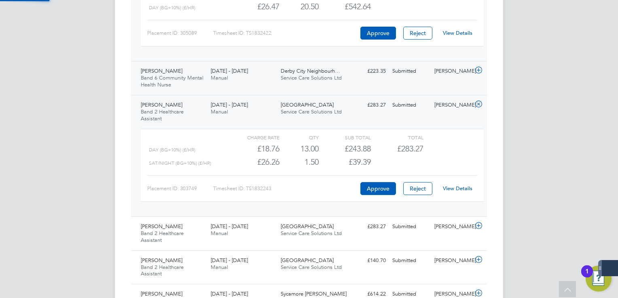
click at [406, 80] on div "Phidelis Kwaramba Band 6 Community Mental Health Nurse 22 - 28 Sep 2025 22 - 28…" at bounding box center [309, 78] width 356 height 34
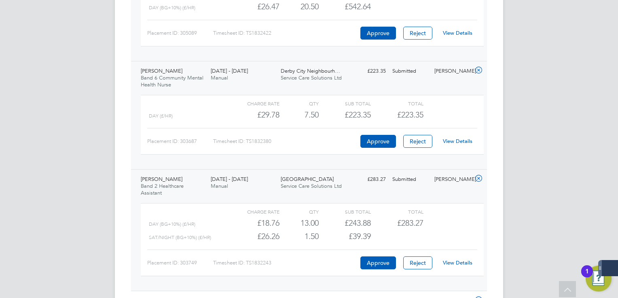
click at [386, 267] on div "Charge rate QTY Sub Total Total Day (BG+10%) (£/HR) £18.76 13 13.00 13 £243.88 …" at bounding box center [312, 239] width 343 height 73
click at [386, 261] on button "Approve" at bounding box center [378, 263] width 36 height 13
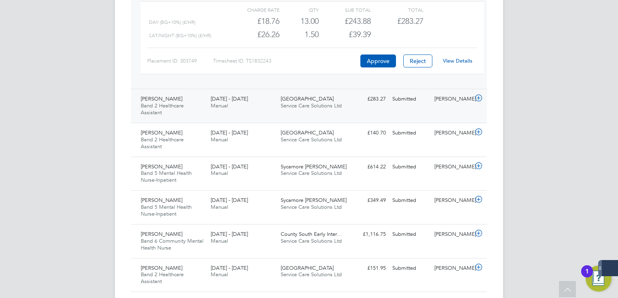
click at [384, 106] on div "Judith Nwafor Band 2 Healthcare Assistant 22 - 28 Sep 2025 22 - 28 Sep 2025 Man…" at bounding box center [309, 106] width 356 height 34
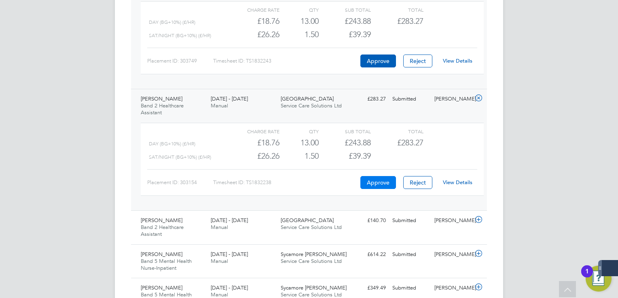
click at [382, 180] on button "Approve" at bounding box center [378, 182] width 36 height 13
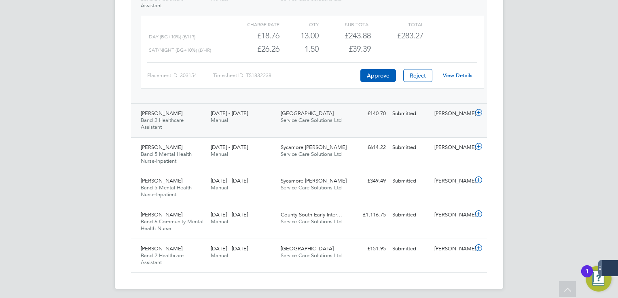
click at [414, 108] on div "Submitted" at bounding box center [410, 113] width 42 height 13
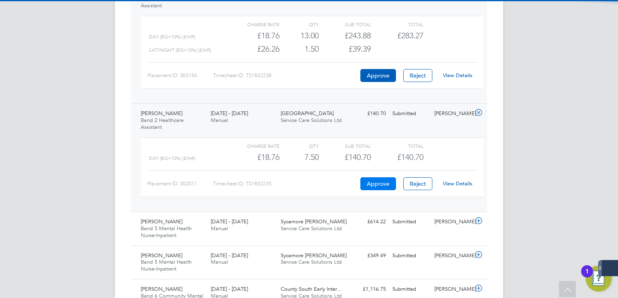
click at [383, 178] on button "Approve" at bounding box center [378, 184] width 36 height 13
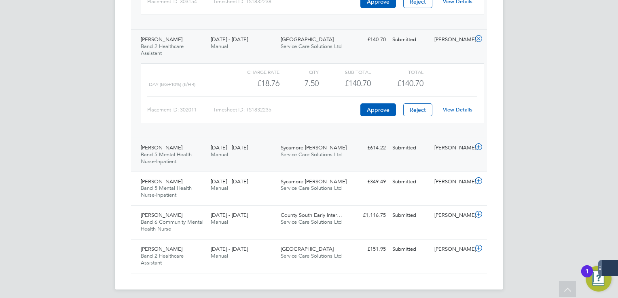
click at [421, 145] on div "Submitted" at bounding box center [410, 148] width 42 height 13
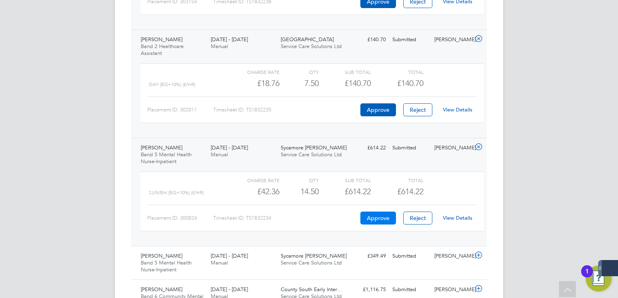
click at [385, 214] on button "Approve" at bounding box center [378, 218] width 36 height 13
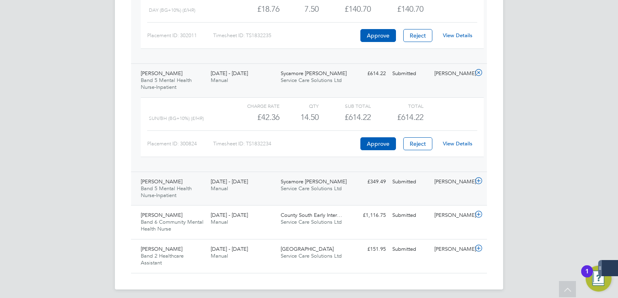
click at [397, 191] on div "Ebenezer Dede Bamfo Band 5 Mental Health Nurse-Inpatient 22 - 28 Sep 2025 22 - …" at bounding box center [309, 189] width 356 height 34
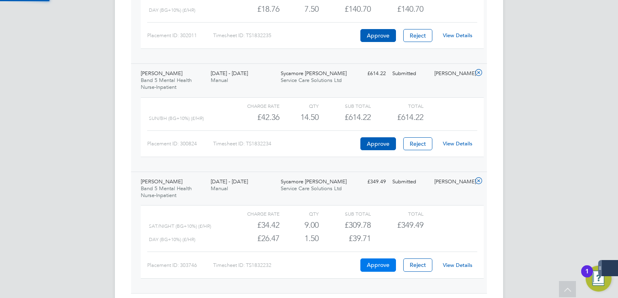
click at [380, 264] on button "Approve" at bounding box center [378, 265] width 36 height 13
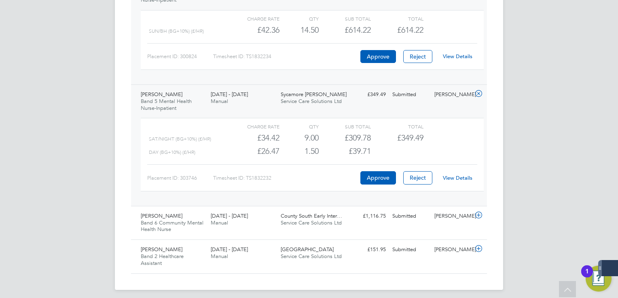
click at [433, 231] on div "Vanessa Tsirogianni Band 6 Community Mental Health Nurse 22 - 28 Sep 2025 22 - …" at bounding box center [309, 223] width 356 height 34
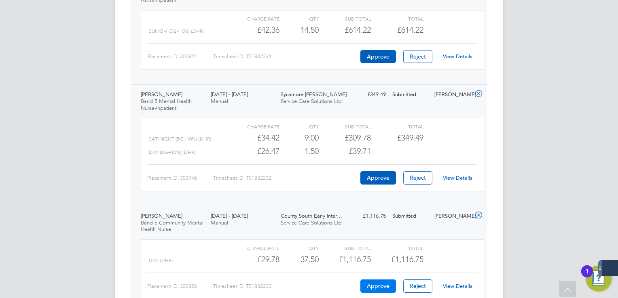
click at [378, 285] on button "Approve" at bounding box center [378, 286] width 36 height 13
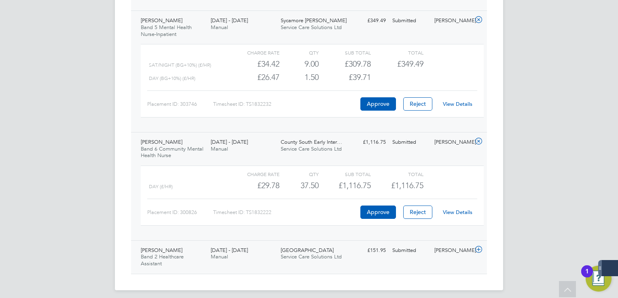
click at [399, 244] on div "Submitted" at bounding box center [410, 250] width 42 height 13
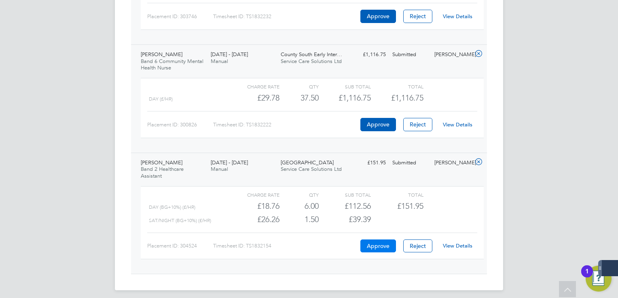
click at [382, 240] on button "Approve" at bounding box center [378, 246] width 36 height 13
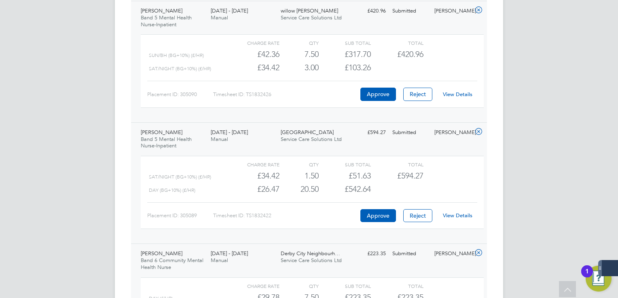
click at [79, 106] on div "SA Service Care Solutions Administrator User Notifications Applications: Networ…" at bounding box center [309, 300] width 618 height 1786
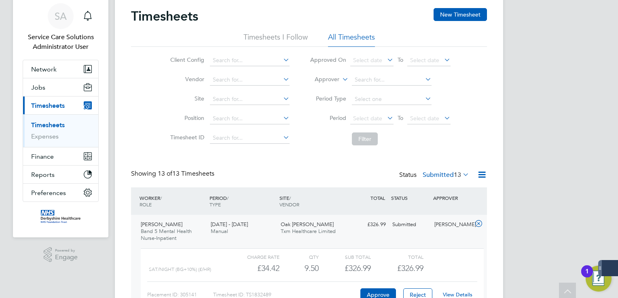
scroll to position [0, 0]
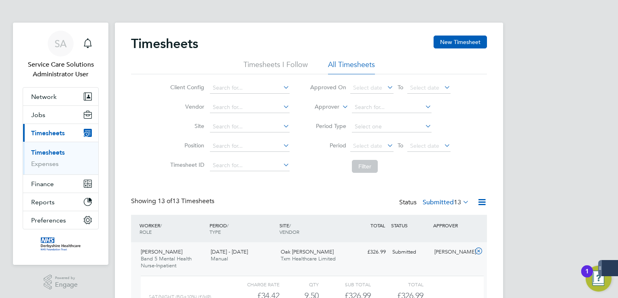
click at [55, 87] on app-nav-user-info "SA Service Care Solutions Administrator User Notifications" at bounding box center [61, 55] width 76 height 65
click at [50, 93] on span "Network" at bounding box center [43, 97] width 25 height 8
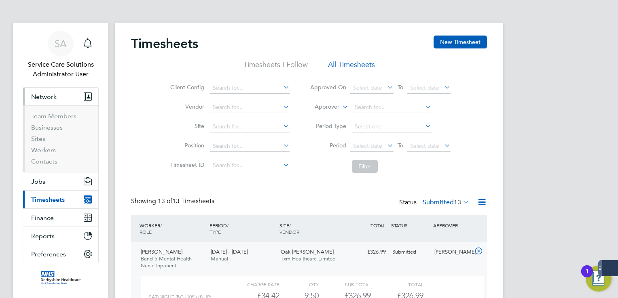
click at [55, 120] on li "Team Members" at bounding box center [61, 117] width 61 height 11
click at [60, 117] on link "Team Members" at bounding box center [53, 116] width 45 height 8
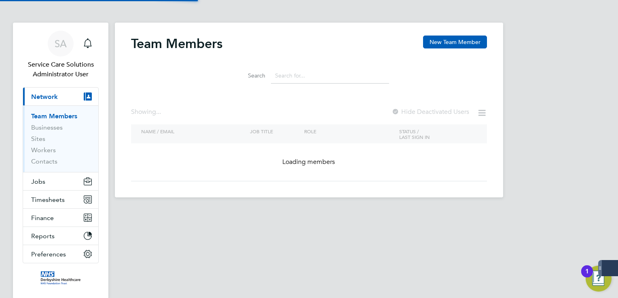
click at [286, 75] on input at bounding box center [330, 76] width 118 height 16
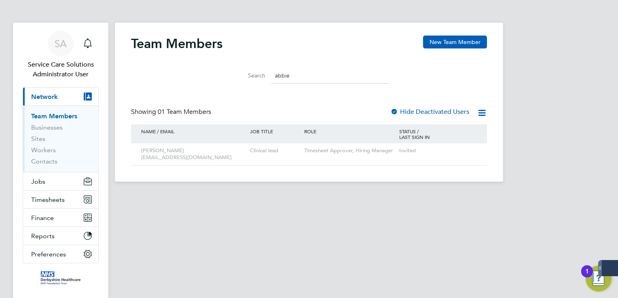
type input "abbie"
click at [469, 150] on icon at bounding box center [469, 151] width 8 height 10
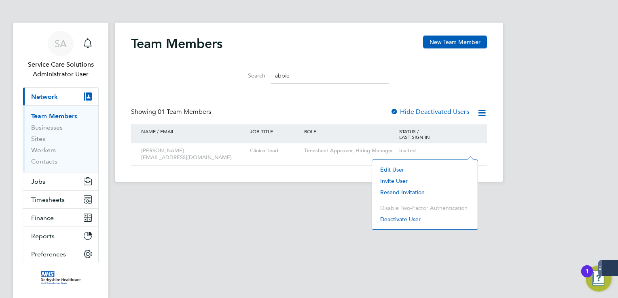
click at [421, 167] on li "Edit User" at bounding box center [424, 169] width 97 height 11
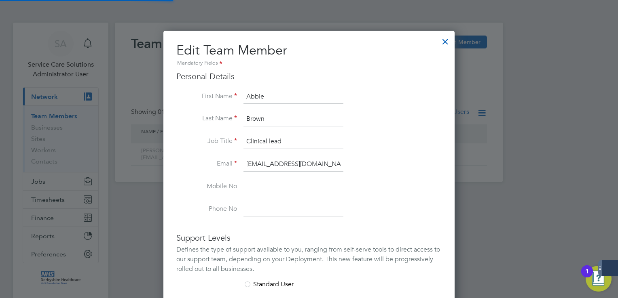
scroll to position [498, 292]
drag, startPoint x: 318, startPoint y: 161, endPoint x: 186, endPoint y: 158, distance: 132.3
click at [186, 158] on li "Email abbie.brown@nhs.net" at bounding box center [308, 168] width 265 height 23
paste input "5"
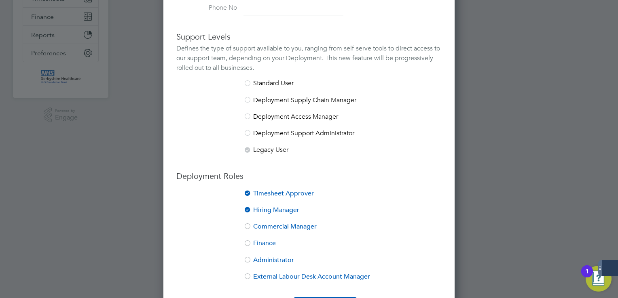
scroll to position [230, 0]
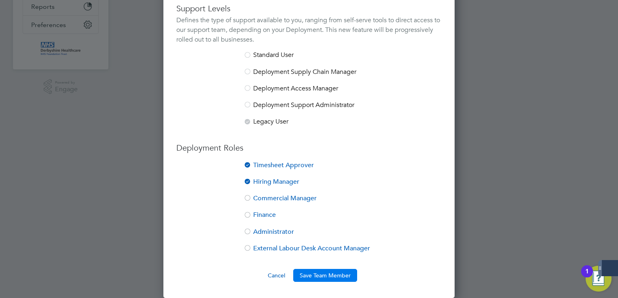
type input "abbie.brown5@nhs.net"
click at [328, 273] on button "Save Team Member" at bounding box center [325, 275] width 64 height 13
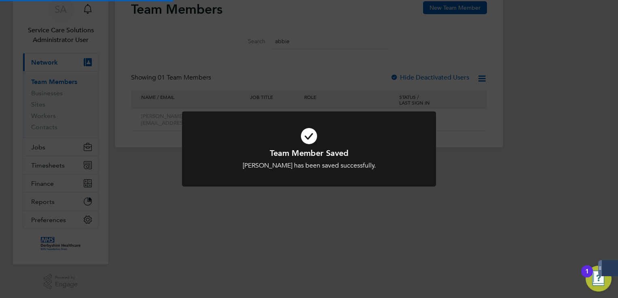
scroll to position [0, 0]
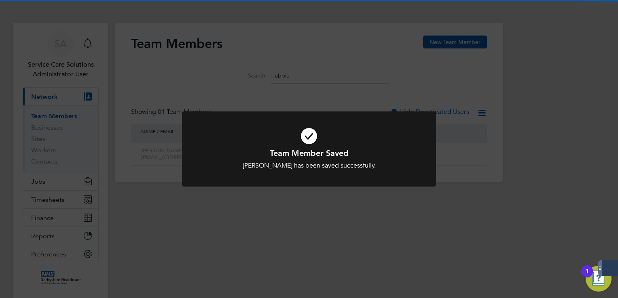
click at [480, 126] on div "Team Member Saved Abbie Brown has been saved successfully. Cancel Okay" at bounding box center [309, 149] width 618 height 298
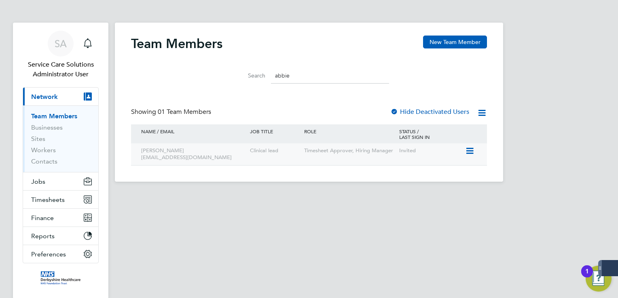
click at [445, 148] on div "Invited" at bounding box center [431, 151] width 68 height 15
click at [472, 150] on icon at bounding box center [469, 151] width 8 height 10
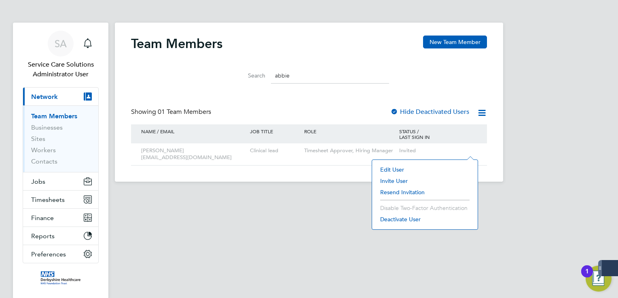
click at [393, 179] on li "Invite User" at bounding box center [424, 180] width 97 height 11
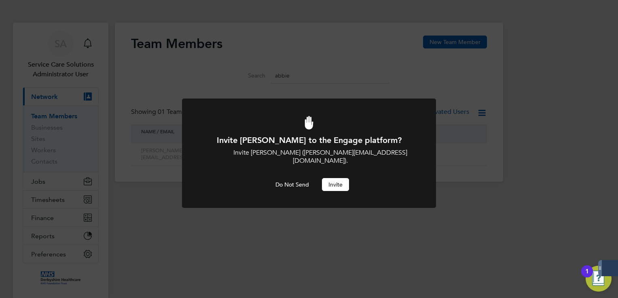
drag, startPoint x: 337, startPoint y: 177, endPoint x: 441, endPoint y: 189, distance: 105.1
click at [338, 178] on button "Invite" at bounding box center [335, 184] width 27 height 13
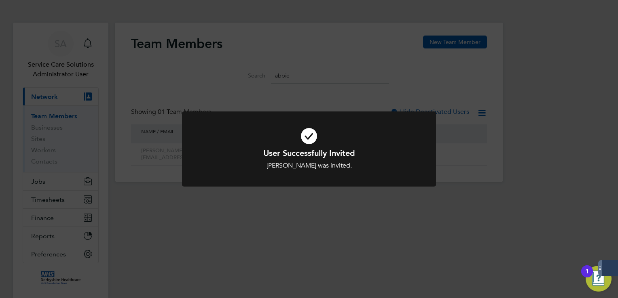
drag, startPoint x: 175, startPoint y: 221, endPoint x: 168, endPoint y: 214, distance: 9.1
click at [175, 221] on div "User Successfully Invited Abbie Brown was invited. Cancel Okay" at bounding box center [309, 149] width 618 height 298
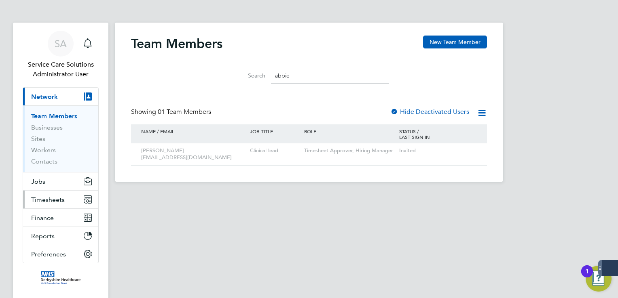
click at [42, 201] on span "Timesheets" at bounding box center [48, 200] width 34 height 8
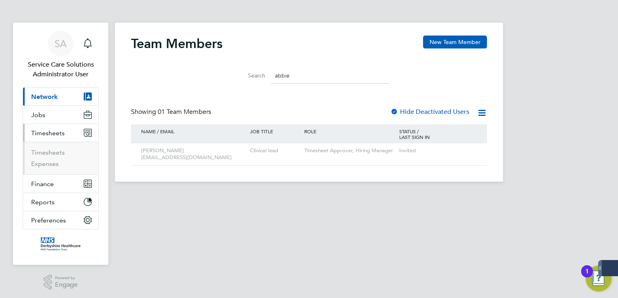
click at [49, 157] on li "Timesheets" at bounding box center [61, 154] width 61 height 11
click at [59, 155] on link "Timesheets" at bounding box center [48, 153] width 34 height 8
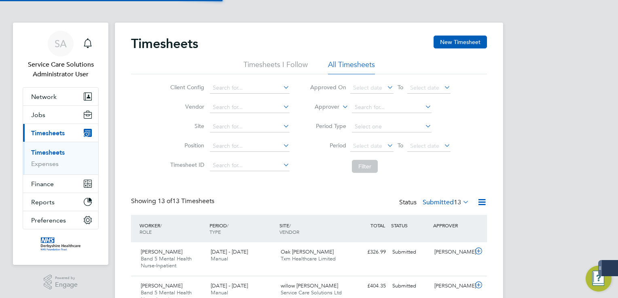
scroll to position [27, 70]
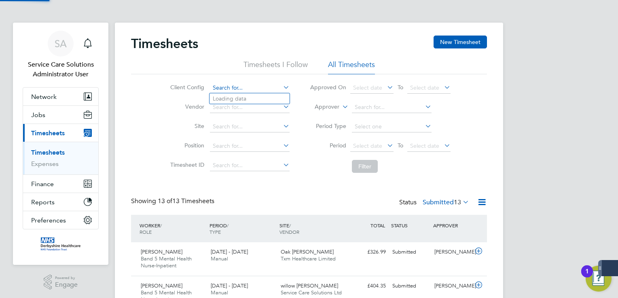
click at [245, 85] on input at bounding box center [250, 87] width 80 height 11
click at [248, 100] on li "Der byshire NHS Trust" at bounding box center [249, 98] width 80 height 11
type input "Derbyshire NHS Trust"
click at [362, 163] on button "Filter" at bounding box center [365, 166] width 26 height 13
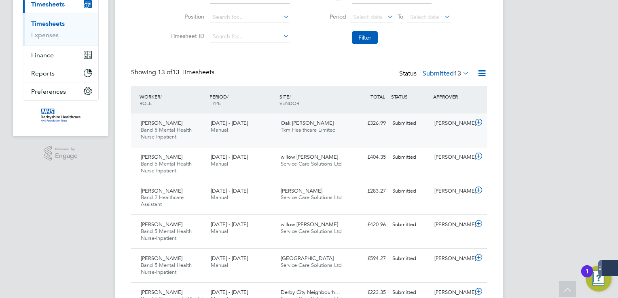
click at [415, 127] on div "Submitted" at bounding box center [410, 123] width 42 height 13
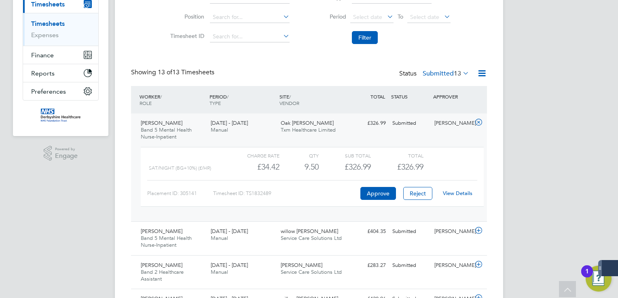
click at [459, 193] on link "View Details" at bounding box center [458, 193] width 30 height 7
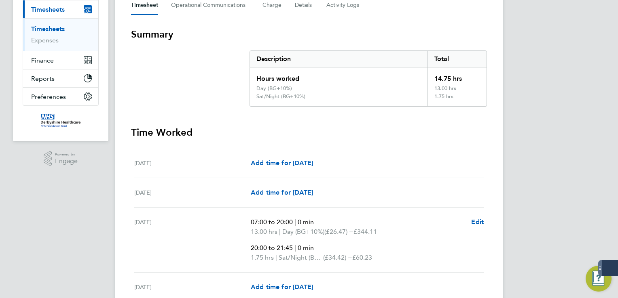
scroll to position [44, 0]
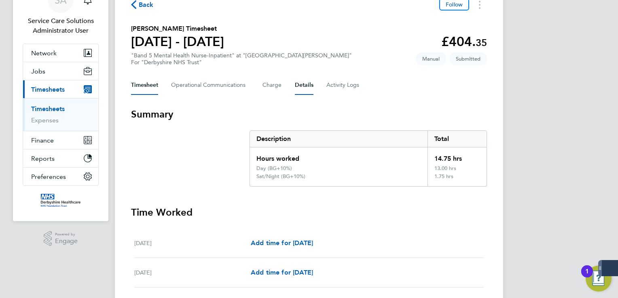
click at [303, 82] on button "Details" at bounding box center [304, 85] width 19 height 19
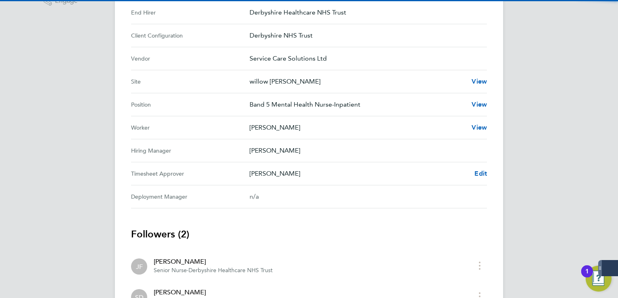
scroll to position [351, 0]
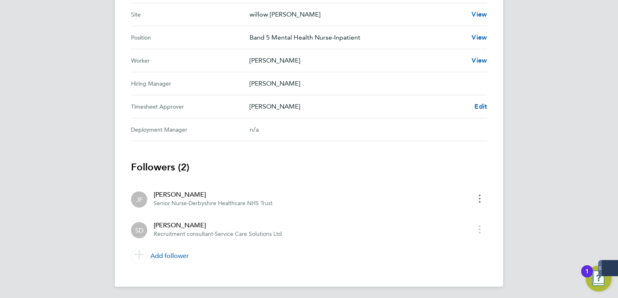
click at [481, 198] on button "timesheet menu" at bounding box center [479, 198] width 15 height 13
drag, startPoint x: 204, startPoint y: 202, endPoint x: 179, endPoint y: 195, distance: 26.0
click at [203, 202] on span "Derbyshire Healthcare NHS Trust" at bounding box center [230, 203] width 84 height 7
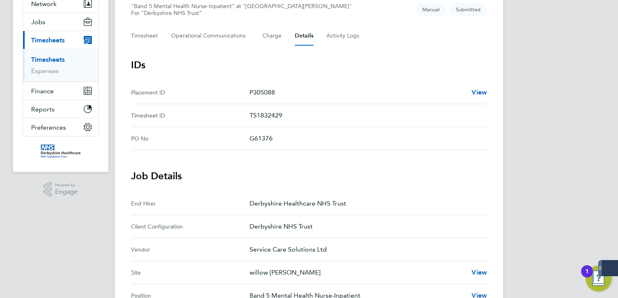
scroll to position [0, 0]
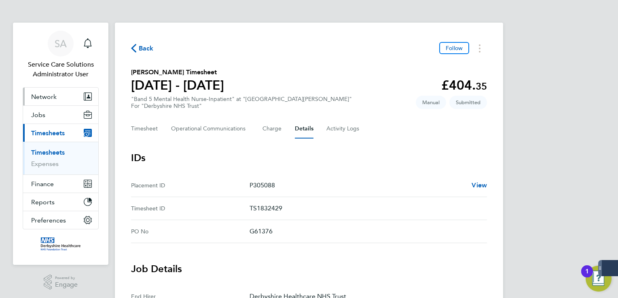
click at [45, 98] on span "Network" at bounding box center [43, 97] width 25 height 8
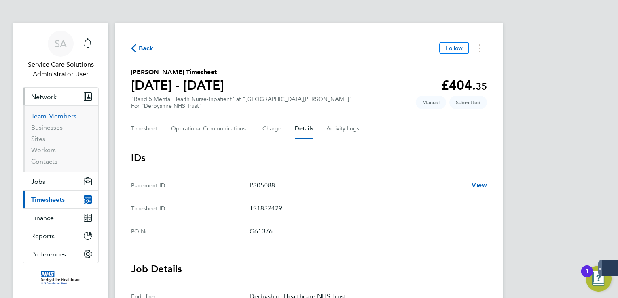
click at [68, 114] on link "Team Members" at bounding box center [53, 116] width 45 height 8
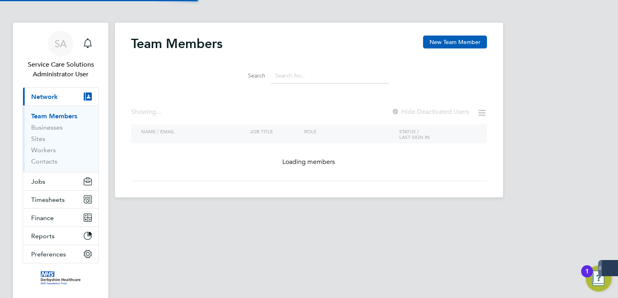
click at [297, 78] on input at bounding box center [330, 76] width 118 height 16
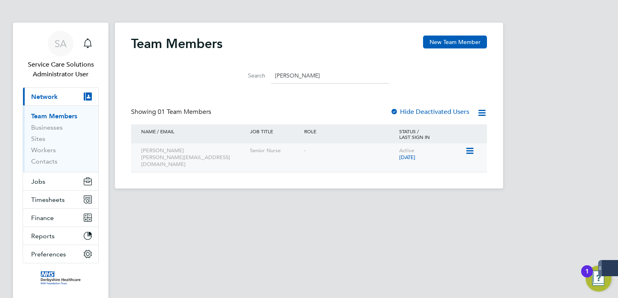
type input "[PERSON_NAME]"
drag, startPoint x: 202, startPoint y: 159, endPoint x: 140, endPoint y: 160, distance: 62.3
click at [140, 160] on div "[PERSON_NAME] [PERSON_NAME][EMAIL_ADDRESS][DOMAIN_NAME]" at bounding box center [193, 158] width 109 height 29
copy div "[PERSON_NAME][EMAIL_ADDRESS][DOMAIN_NAME]"
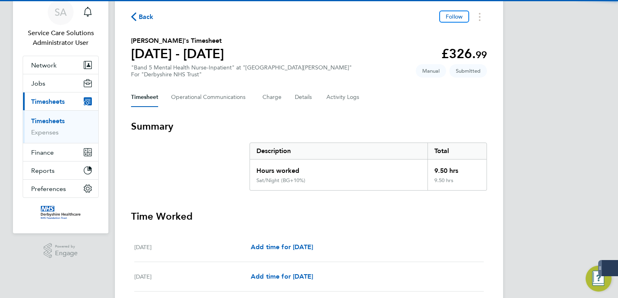
scroll to position [81, 0]
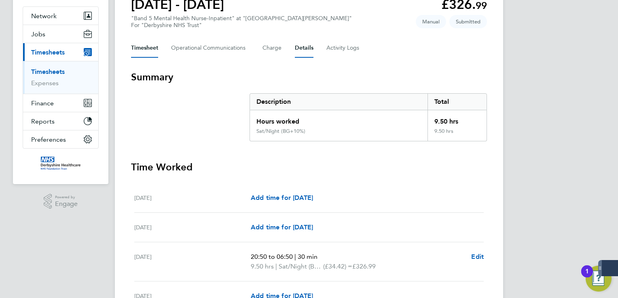
drag, startPoint x: 299, startPoint y: 53, endPoint x: 333, endPoint y: 111, distance: 67.6
click at [300, 53] on button "Details" at bounding box center [304, 47] width 19 height 19
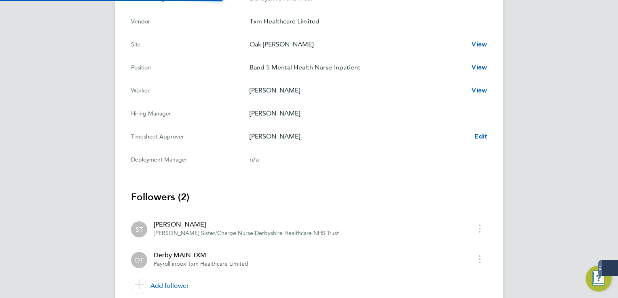
scroll to position [351, 0]
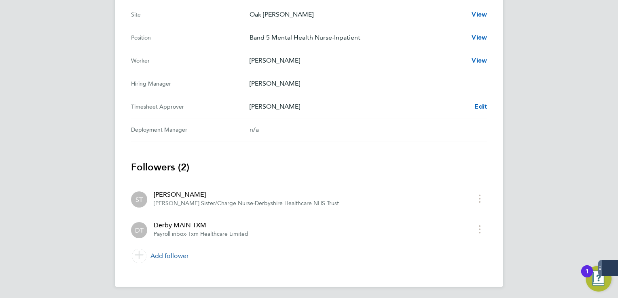
click at [174, 256] on link "Add follower" at bounding box center [309, 256] width 356 height 23
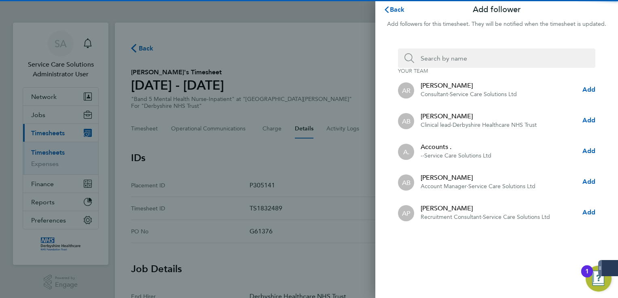
click at [464, 62] on input "Search team member by name:" at bounding box center [499, 58] width 171 height 19
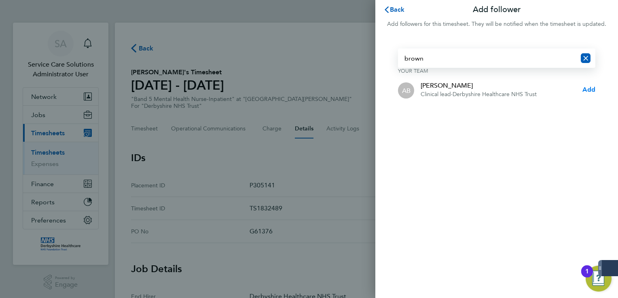
type input "brown"
click at [586, 88] on span "Add" at bounding box center [588, 90] width 13 height 8
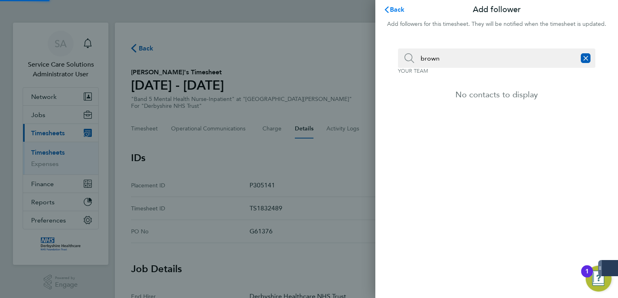
click at [400, 12] on span "Back" at bounding box center [397, 10] width 15 height 8
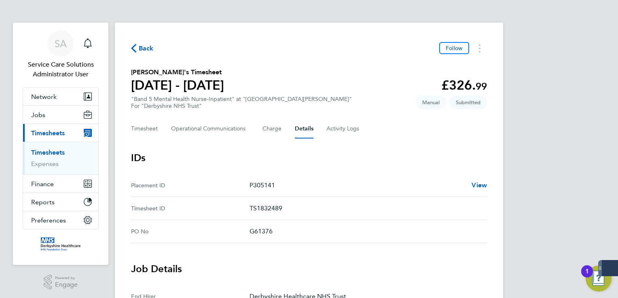
click at [56, 151] on link "Timesheets" at bounding box center [48, 153] width 34 height 8
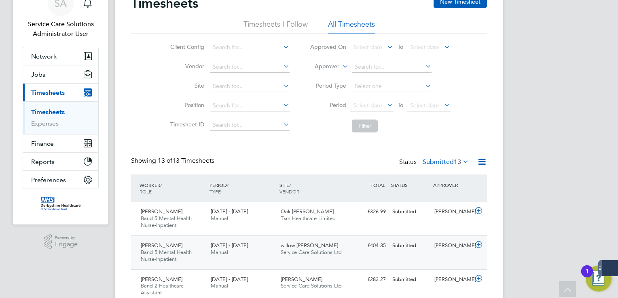
click at [323, 248] on div "willow [PERSON_NAME] Service Care Solutions Ltd" at bounding box center [312, 249] width 70 height 20
